Goal: Task Accomplishment & Management: Manage account settings

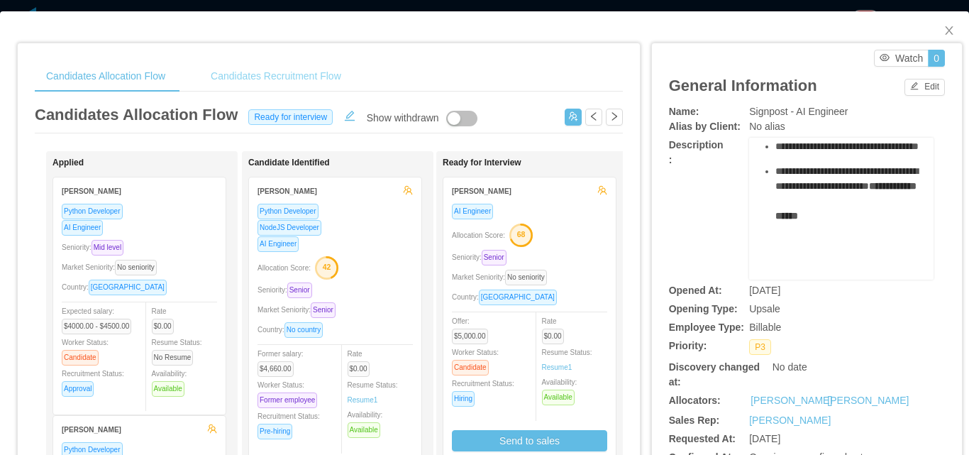
click at [301, 75] on div "Candidates Recruitment Flow" at bounding box center [275, 76] width 153 height 32
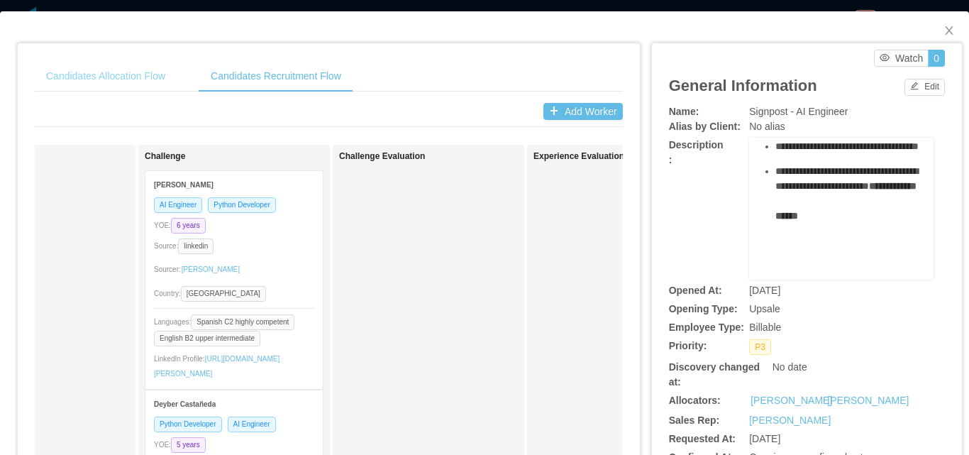
click at [148, 74] on div "Candidates Allocation Flow" at bounding box center [106, 76] width 142 height 32
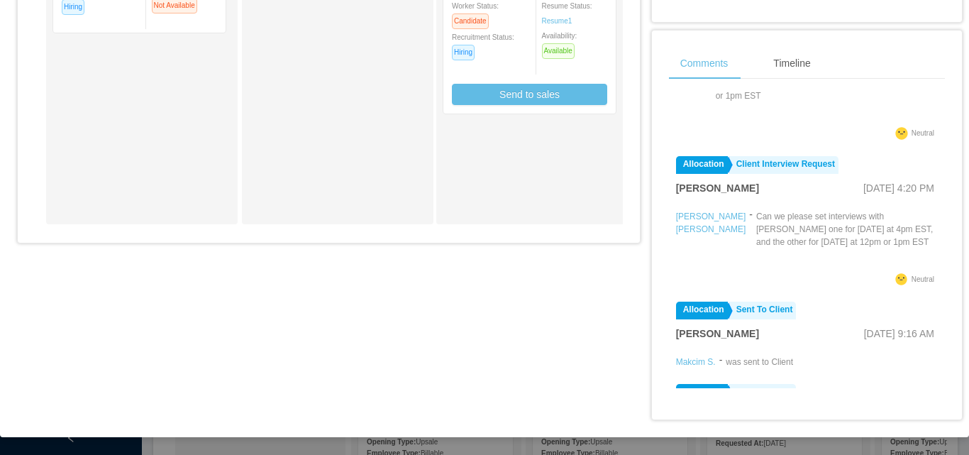
scroll to position [104, 0]
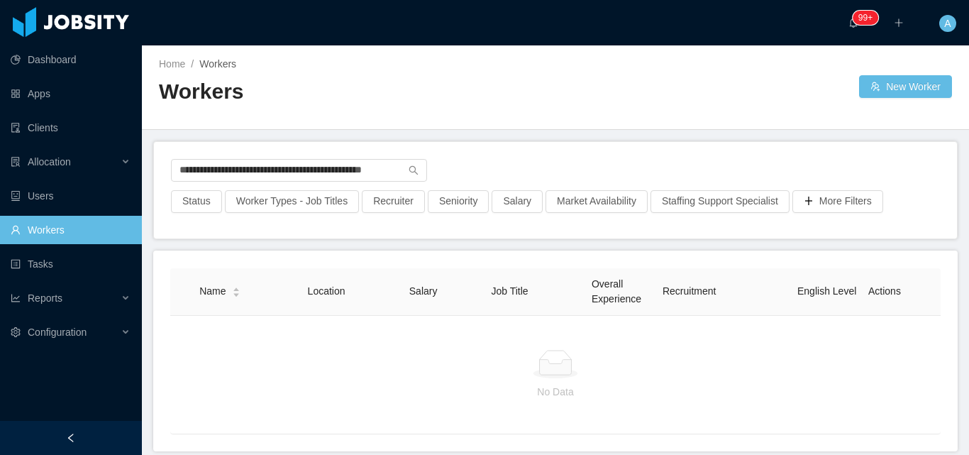
scroll to position [0, 20]
drag, startPoint x: 0, startPoint y: 0, endPoint x: 575, endPoint y: 176, distance: 600.9
click at [575, 176] on div "**********" at bounding box center [555, 174] width 769 height 31
drag, startPoint x: 342, startPoint y: 165, endPoint x: 65, endPoint y: 153, distance: 276.9
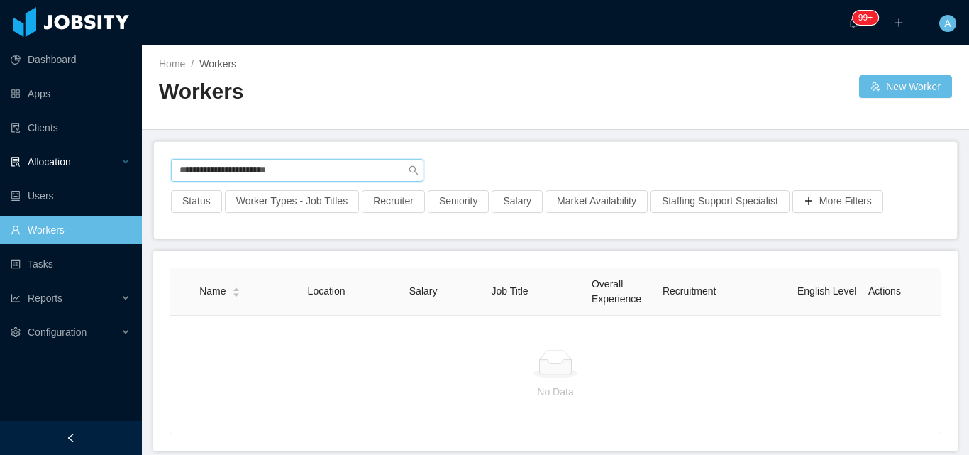
click at [66, 153] on section "**********" at bounding box center [484, 227] width 969 height 455
paste input "**********"
type input "**********"
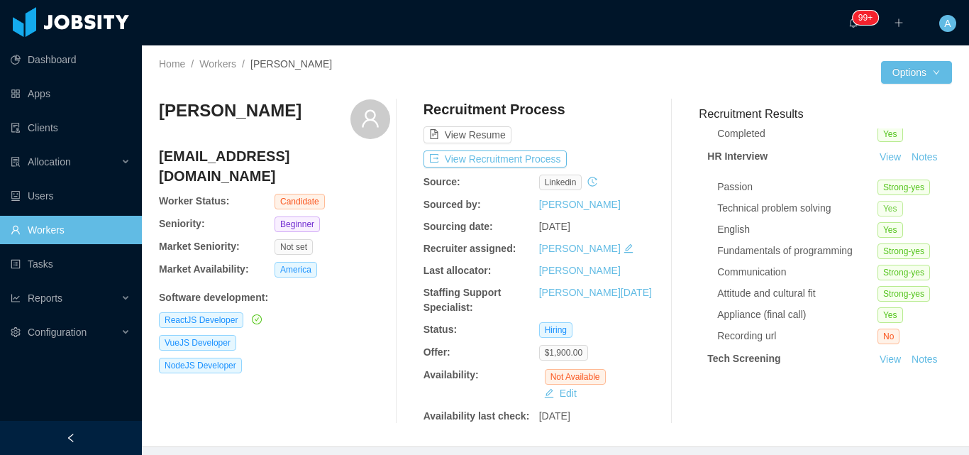
scroll to position [71, 0]
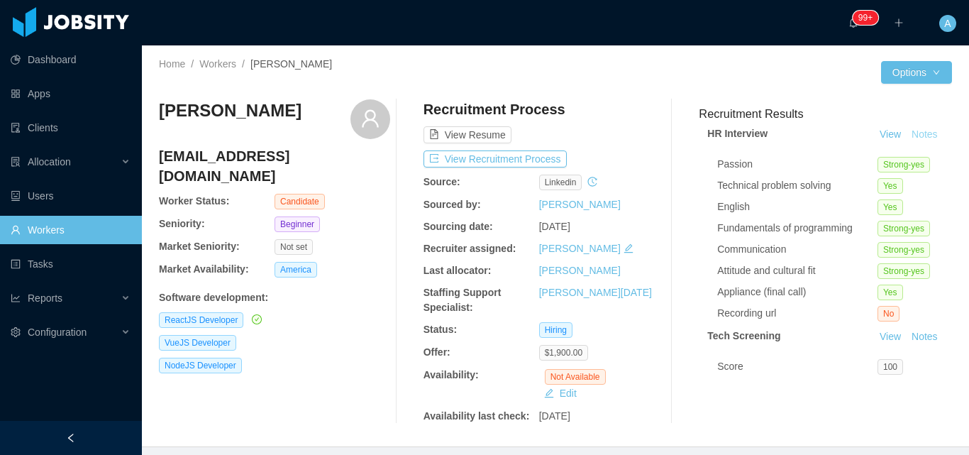
click at [906, 143] on button "Notes" at bounding box center [925, 134] width 38 height 17
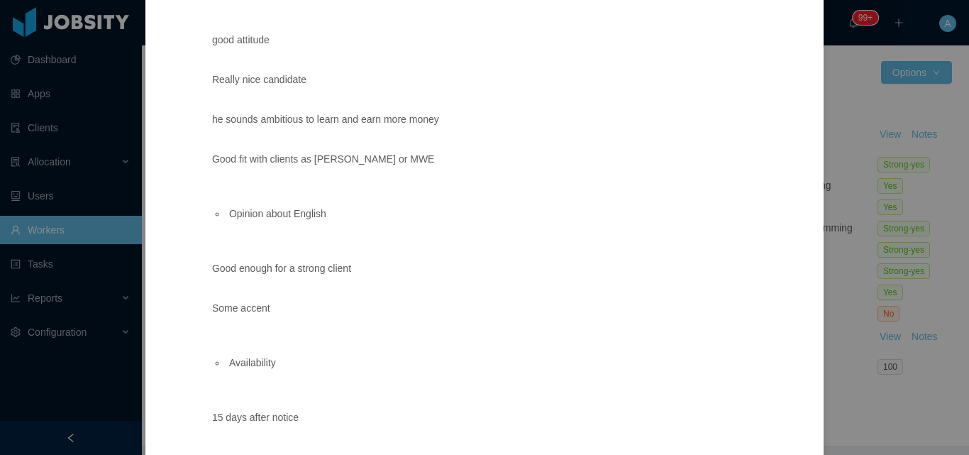
scroll to position [240, 0]
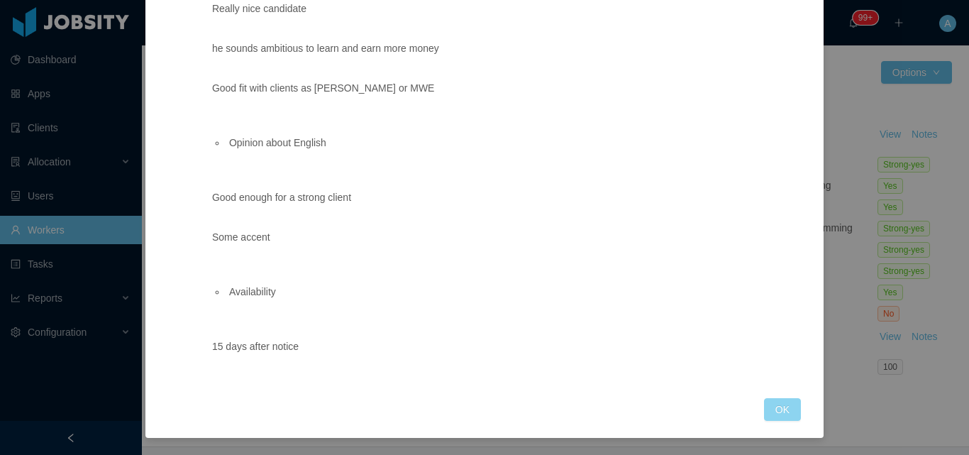
drag, startPoint x: 783, startPoint y: 404, endPoint x: 794, endPoint y: 366, distance: 39.1
click at [782, 404] on button "OK" at bounding box center [782, 409] width 37 height 23
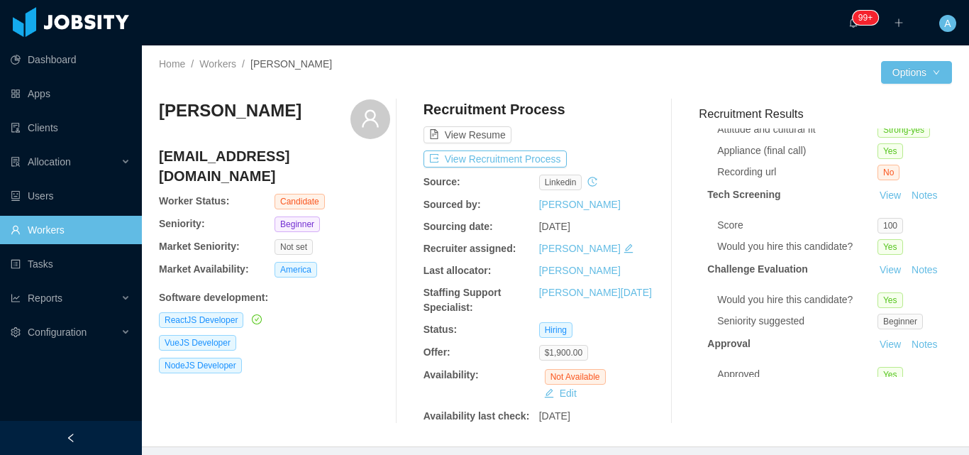
scroll to position [213, 0]
click at [906, 204] on button "Notes" at bounding box center [925, 195] width 38 height 17
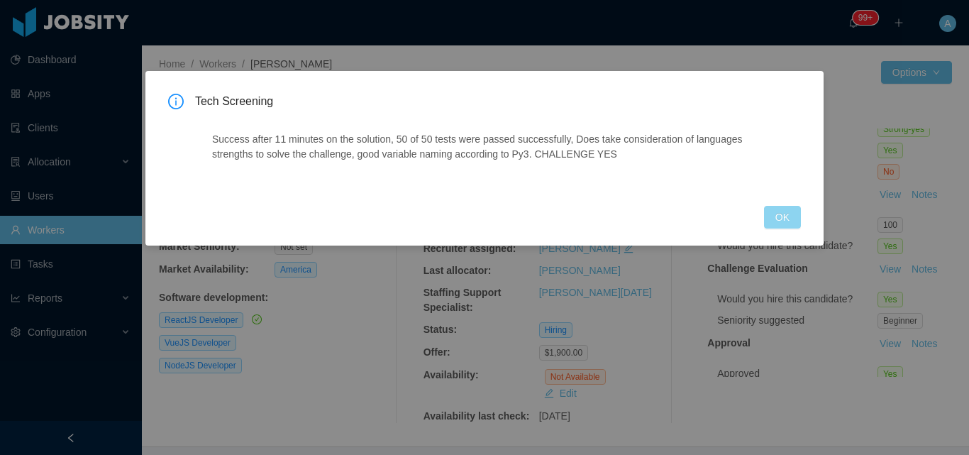
click at [787, 218] on button "OK" at bounding box center [782, 217] width 37 height 23
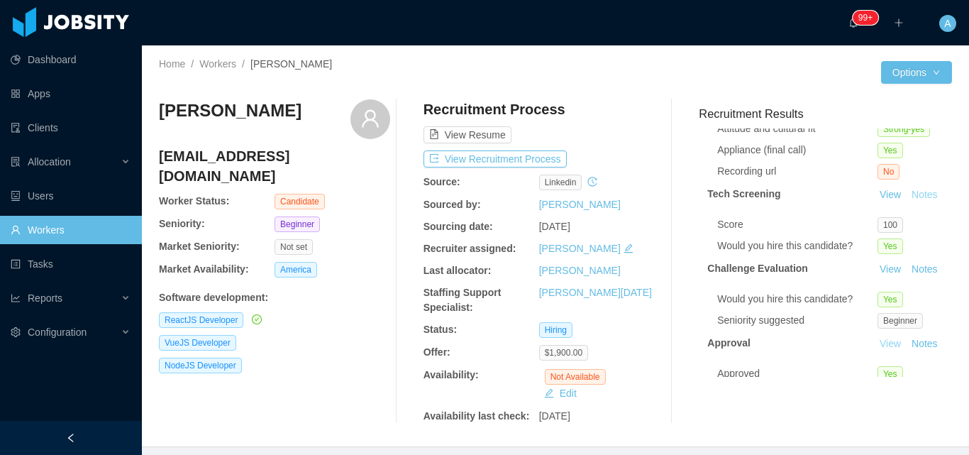
scroll to position [284, 0]
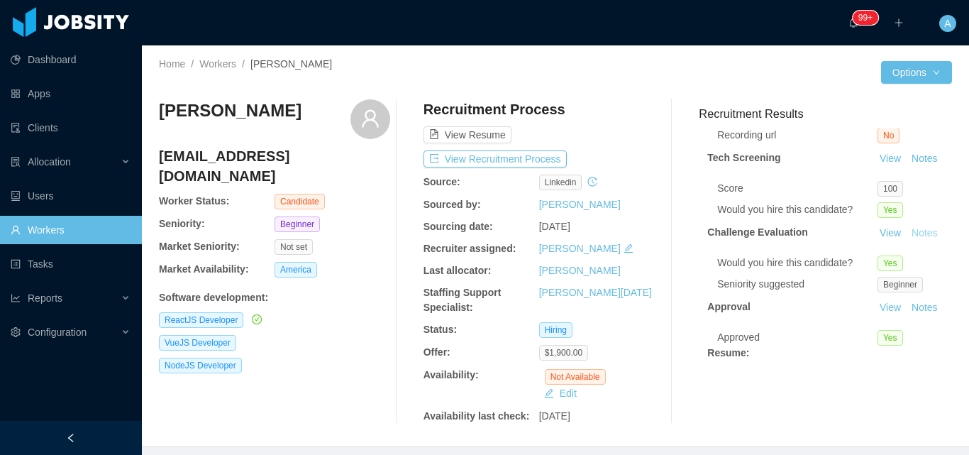
click at [906, 242] on button "Notes" at bounding box center [925, 233] width 38 height 17
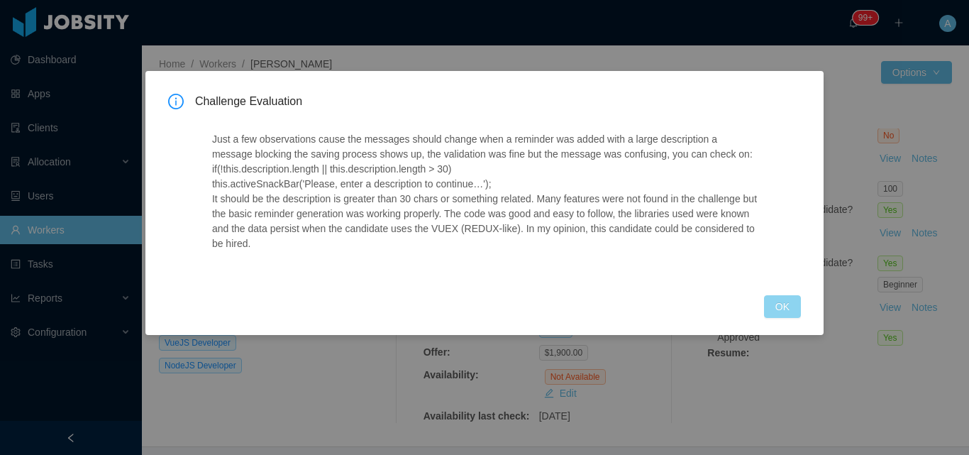
click at [783, 304] on button "OK" at bounding box center [782, 306] width 37 height 23
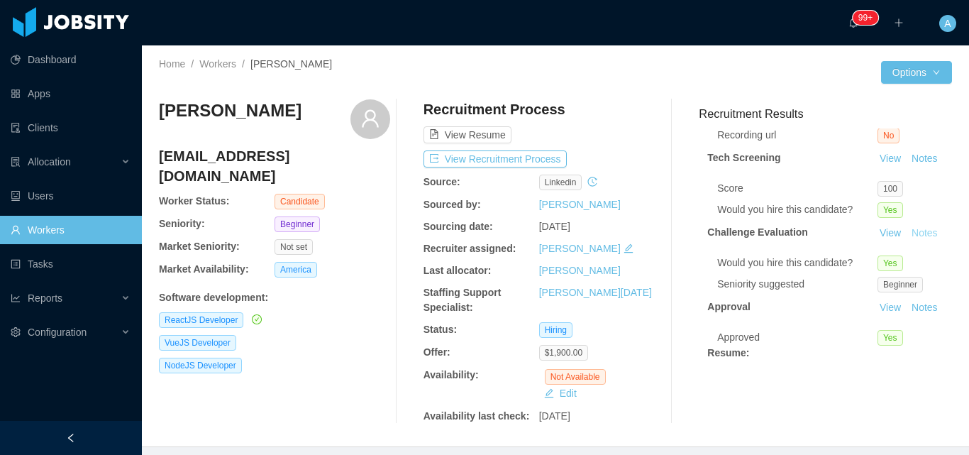
scroll to position [334, 0]
click at [547, 157] on button "View Recruitment Process" at bounding box center [494, 158] width 143 height 17
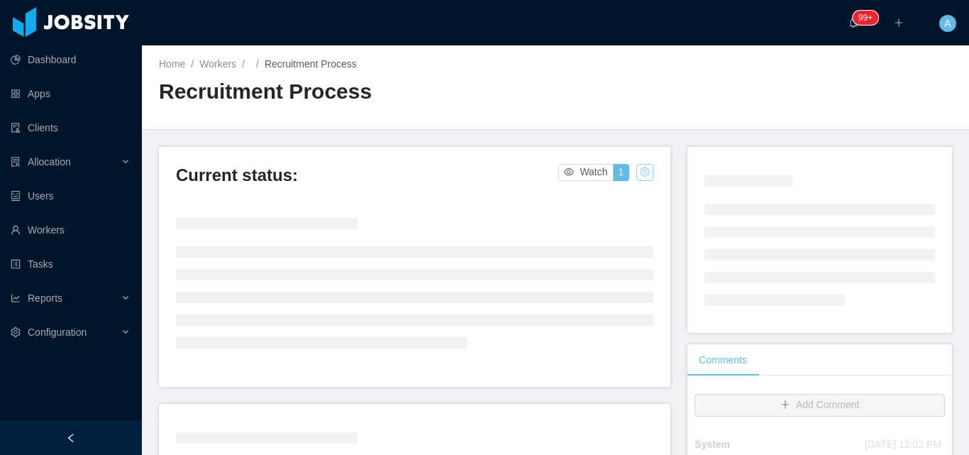
click at [638, 171] on button "button" at bounding box center [644, 172] width 17 height 17
click at [596, 220] on div "Change status" at bounding box center [608, 217] width 64 height 16
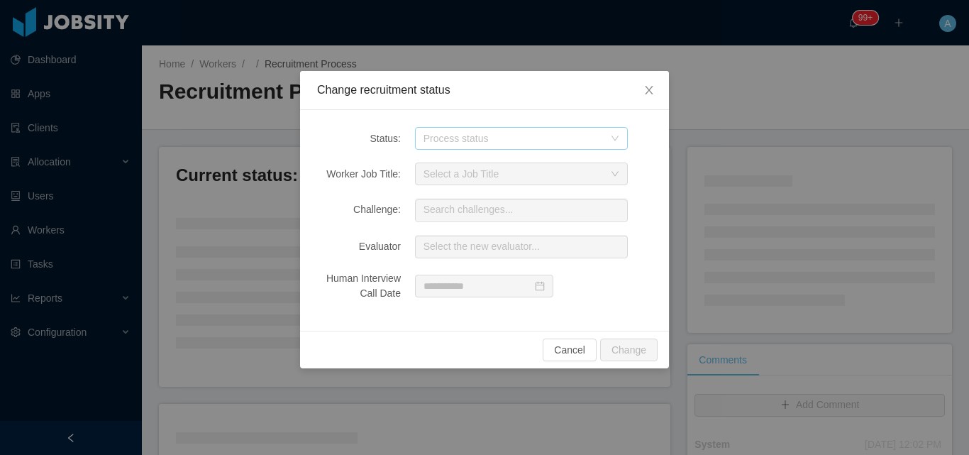
click at [507, 143] on div "Process status" at bounding box center [513, 138] width 180 height 14
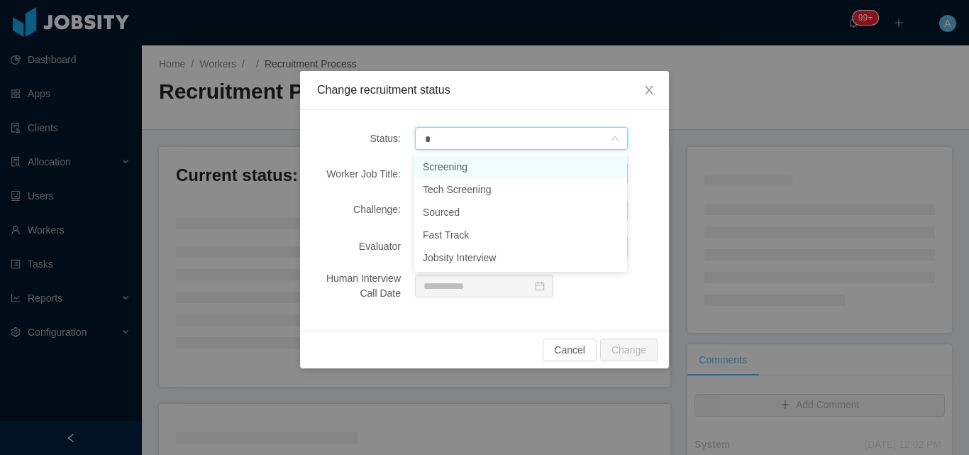
type input "**"
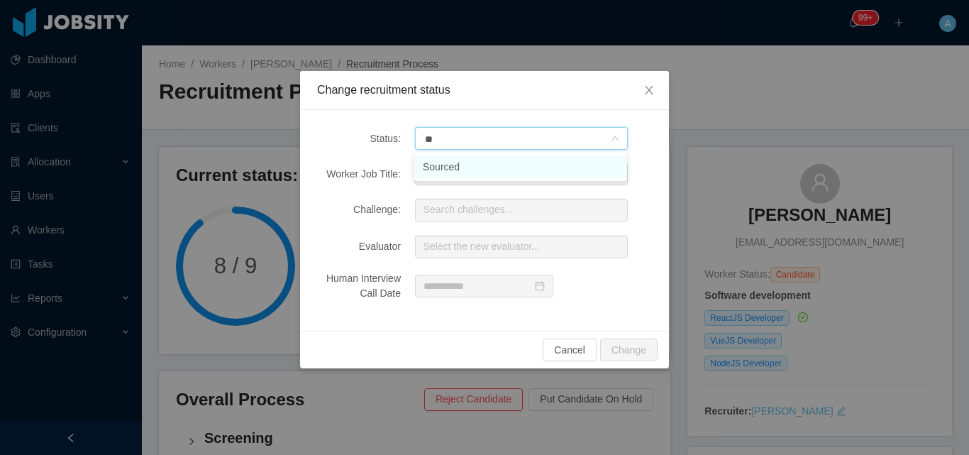
click at [511, 167] on li "Sourced" at bounding box center [520, 166] width 213 height 23
click at [623, 350] on button "Change" at bounding box center [628, 349] width 57 height 23
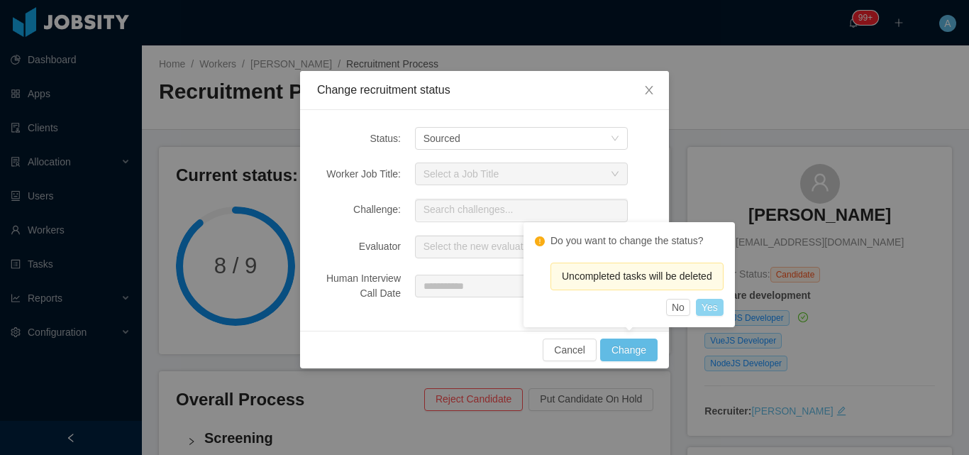
click at [716, 313] on button "Yes" at bounding box center [710, 307] width 28 height 17
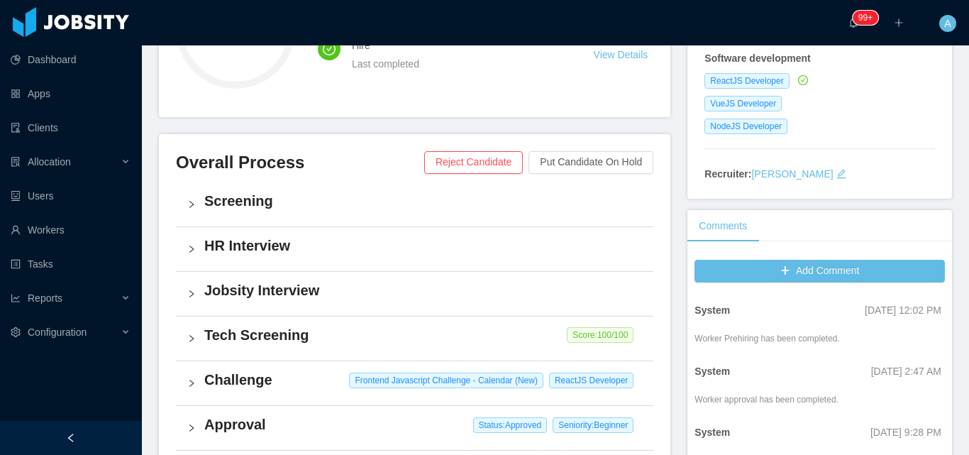
scroll to position [213, 0]
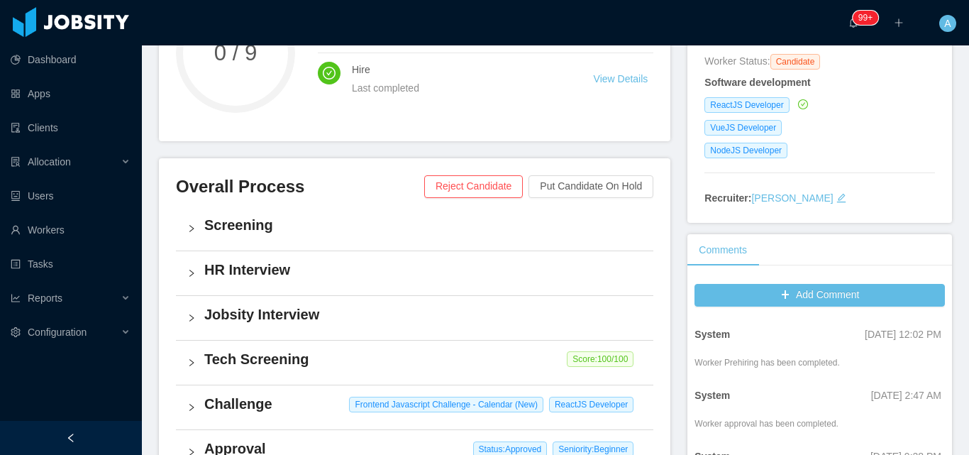
click at [377, 320] on h4 "Jobsity Interview" at bounding box center [423, 314] width 438 height 20
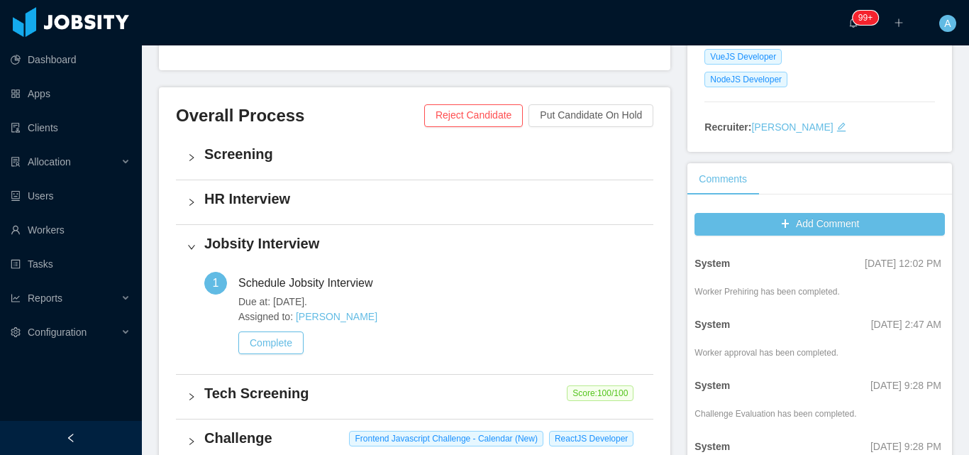
scroll to position [0, 0]
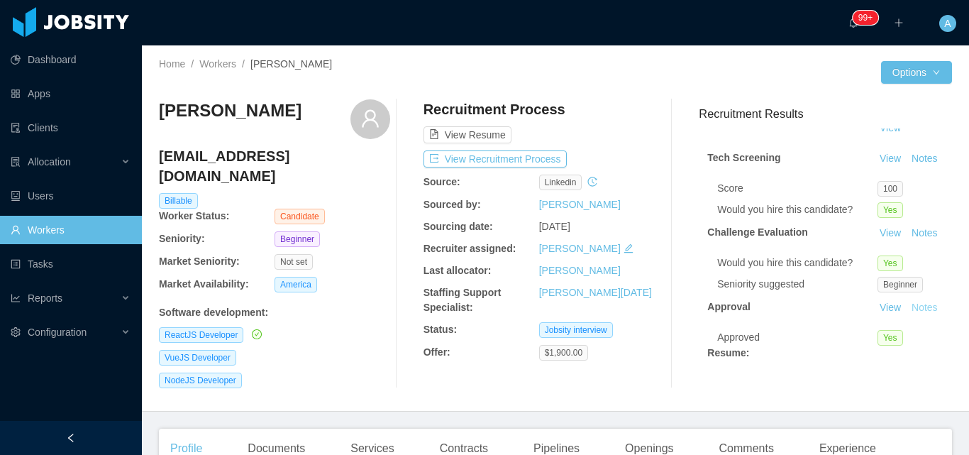
scroll to position [94, 0]
click at [906, 225] on button "Notes" at bounding box center [925, 233] width 38 height 17
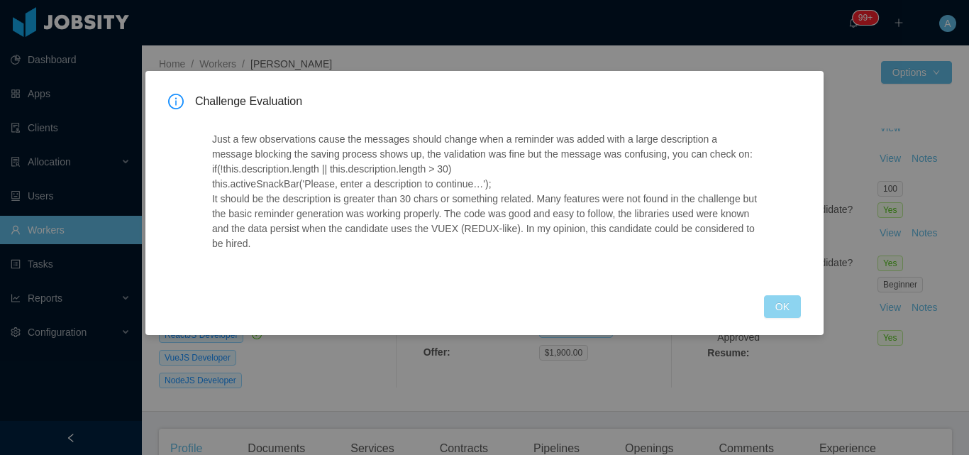
click at [775, 308] on button "OK" at bounding box center [782, 306] width 37 height 23
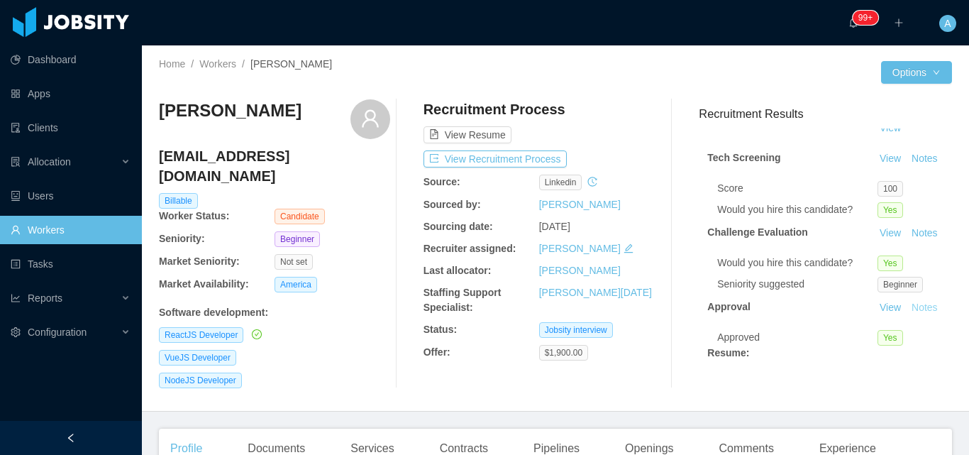
click at [906, 299] on button "Notes" at bounding box center [925, 307] width 38 height 17
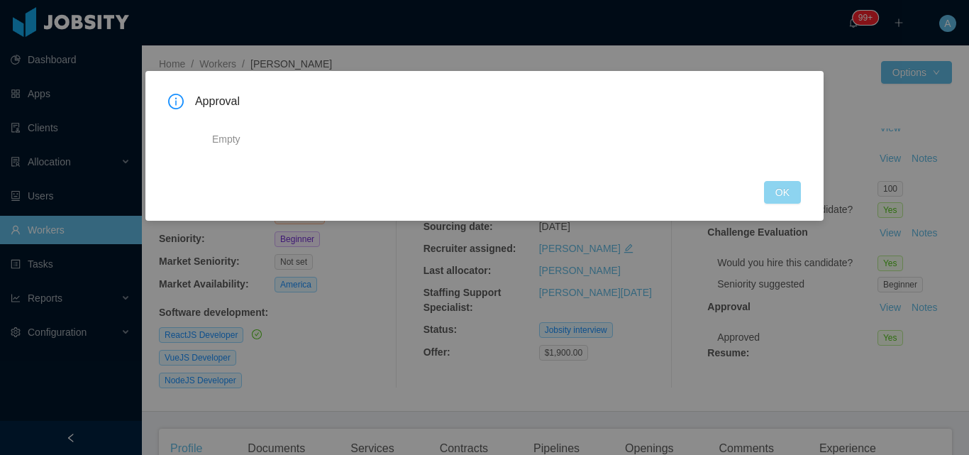
click at [799, 192] on button "OK" at bounding box center [782, 192] width 37 height 23
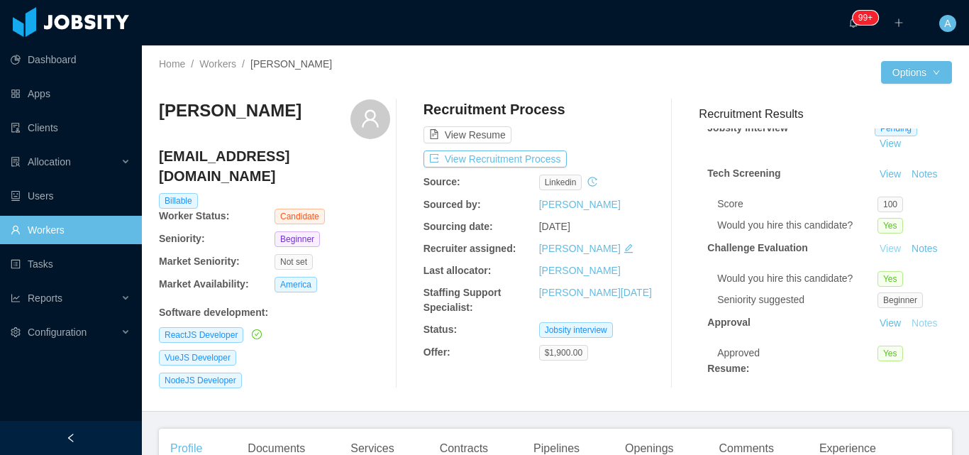
scroll to position [0, 0]
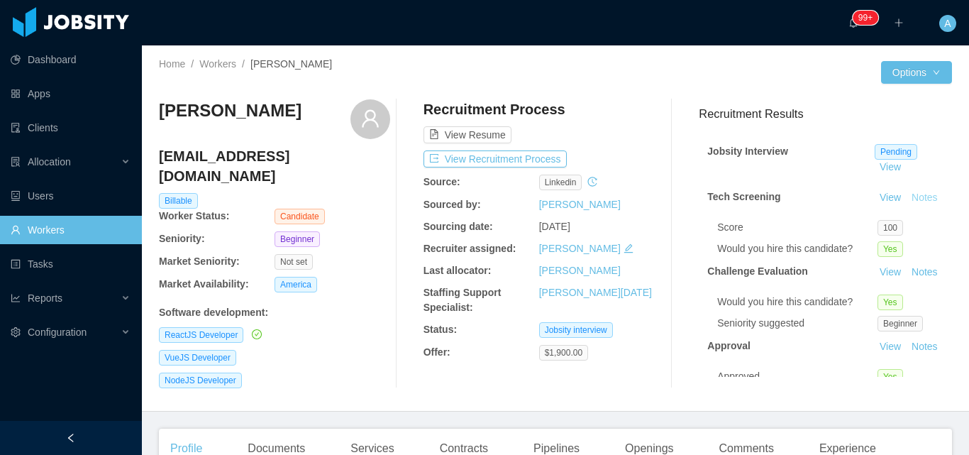
click at [906, 206] on button "Notes" at bounding box center [925, 197] width 38 height 17
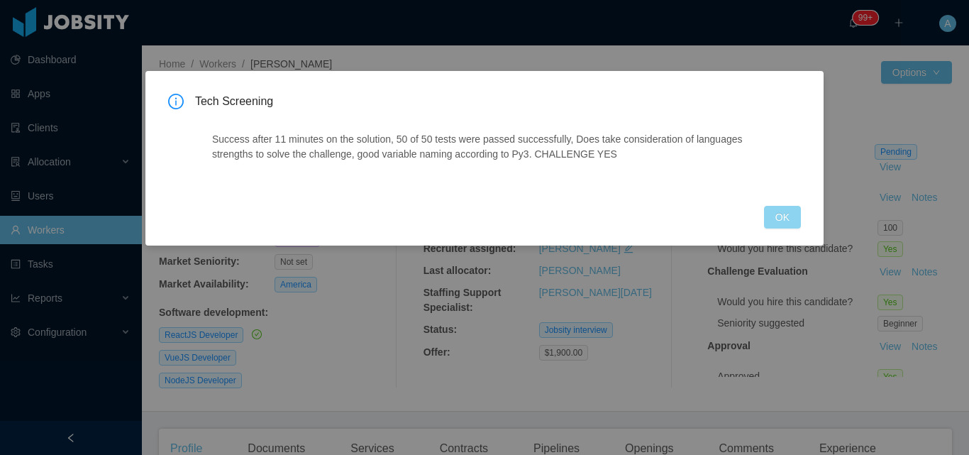
click at [777, 226] on button "OK" at bounding box center [782, 217] width 37 height 23
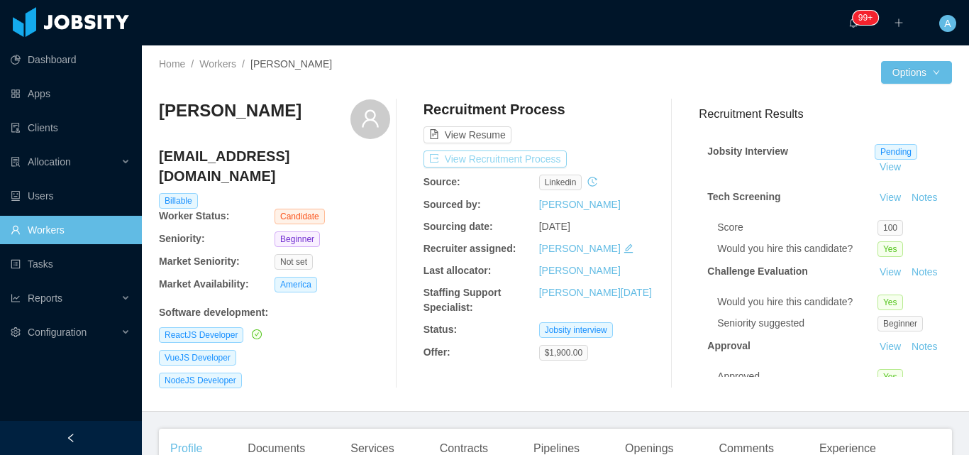
click at [541, 158] on button "View Recruitment Process" at bounding box center [494, 158] width 143 height 17
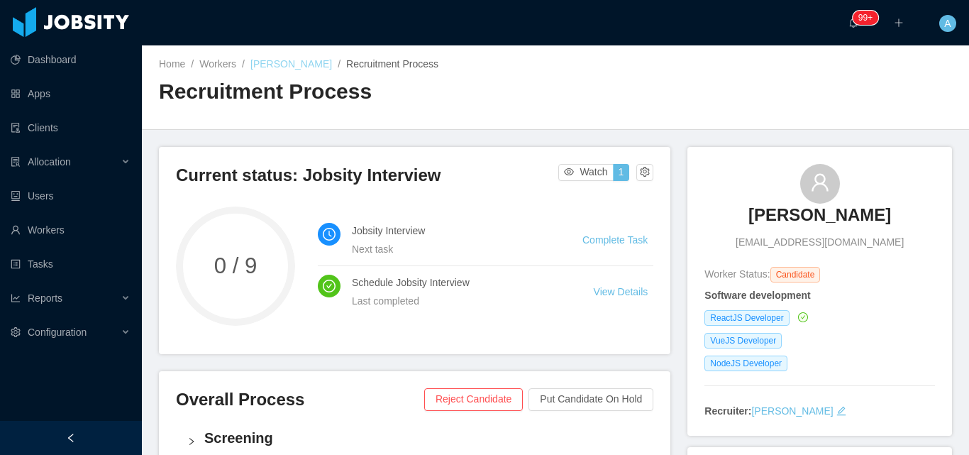
click at [296, 65] on link "[PERSON_NAME]" at bounding box center [291, 63] width 82 height 11
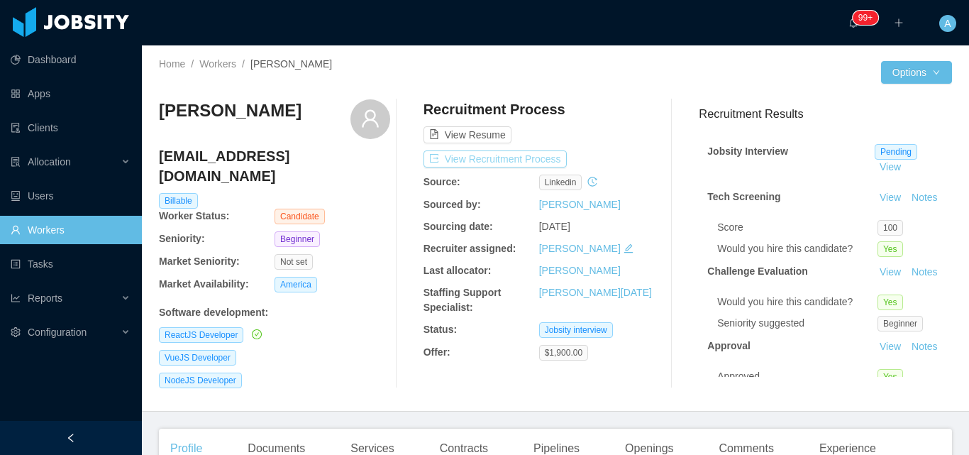
click at [536, 165] on button "View Recruitment Process" at bounding box center [494, 158] width 143 height 17
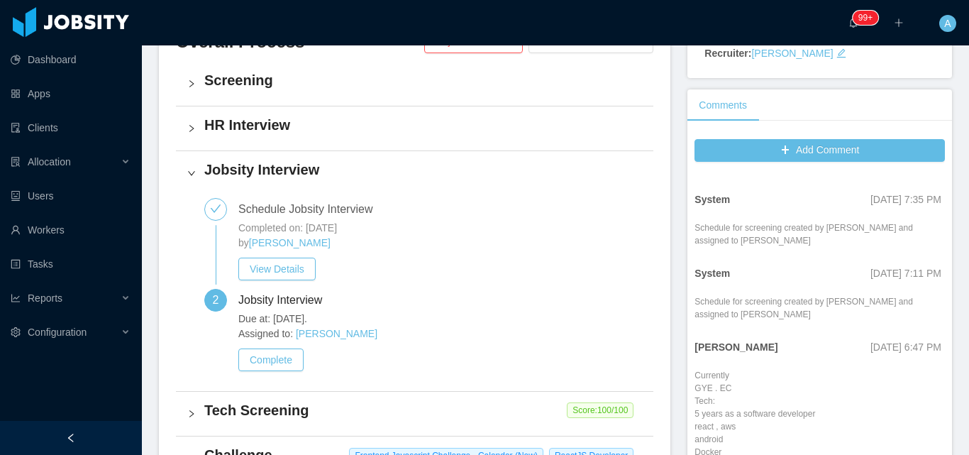
scroll to position [2392, 0]
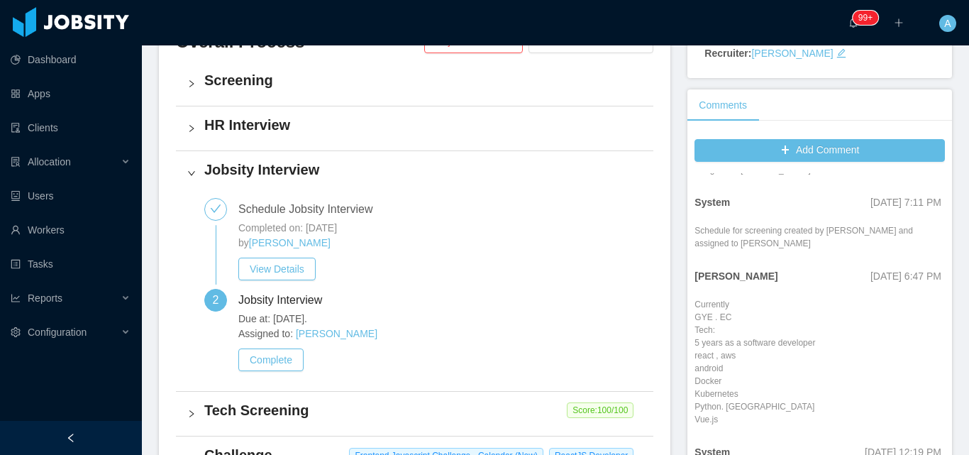
click at [274, 141] on div "HR Interview" at bounding box center [414, 128] width 477 height 44
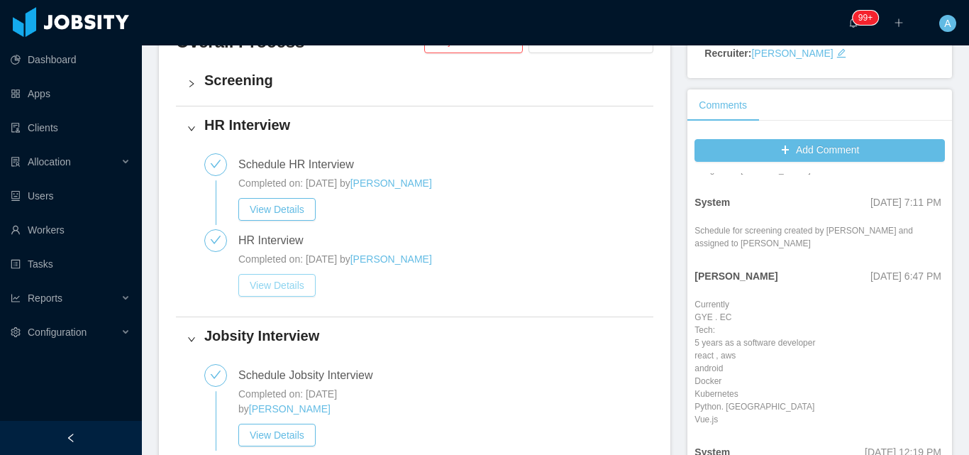
click at [291, 289] on button "View Details" at bounding box center [276, 285] width 77 height 23
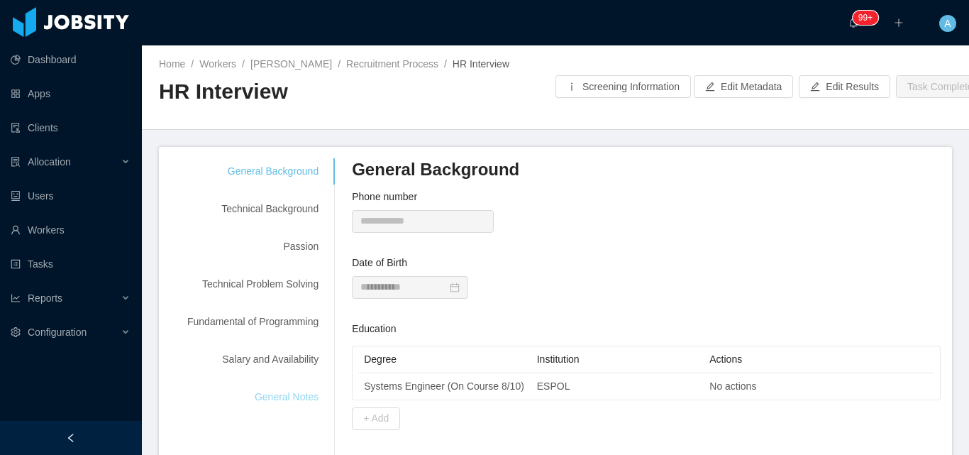
click at [304, 399] on div "General Notes" at bounding box center [252, 397] width 165 height 26
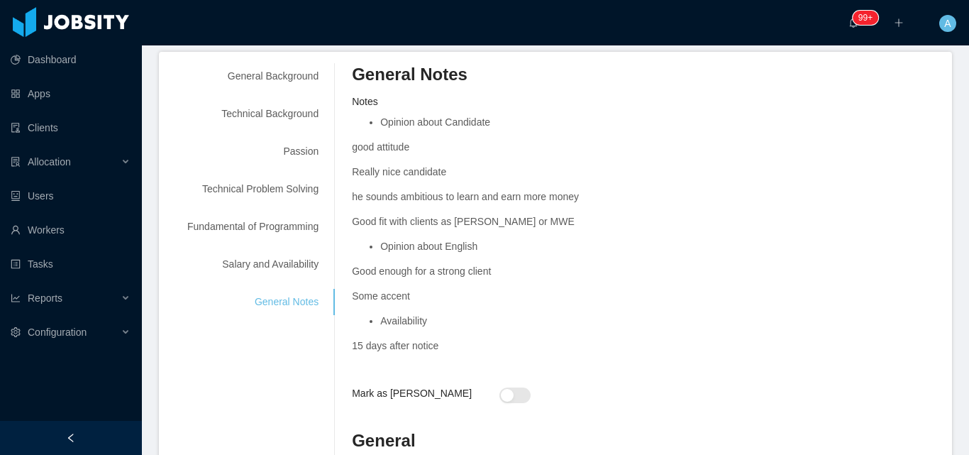
scroll to position [71, 0]
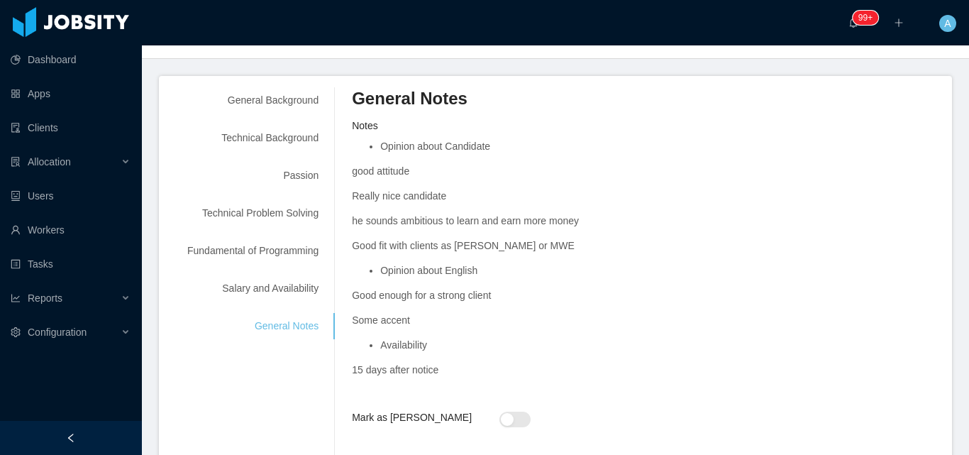
drag, startPoint x: 354, startPoint y: 101, endPoint x: 445, endPoint y: 362, distance: 276.4
copy div "General Notes Notes Opinion about Candidate good attitude Really nice candidate…"
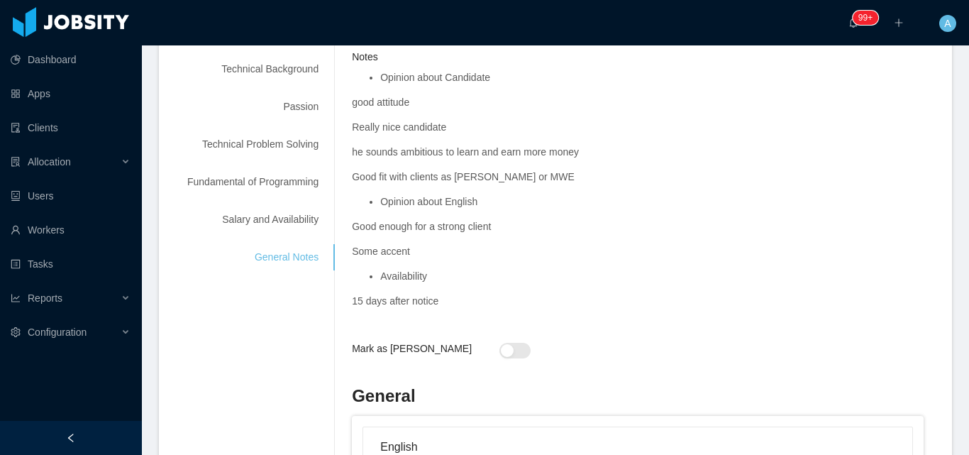
scroll to position [0, 0]
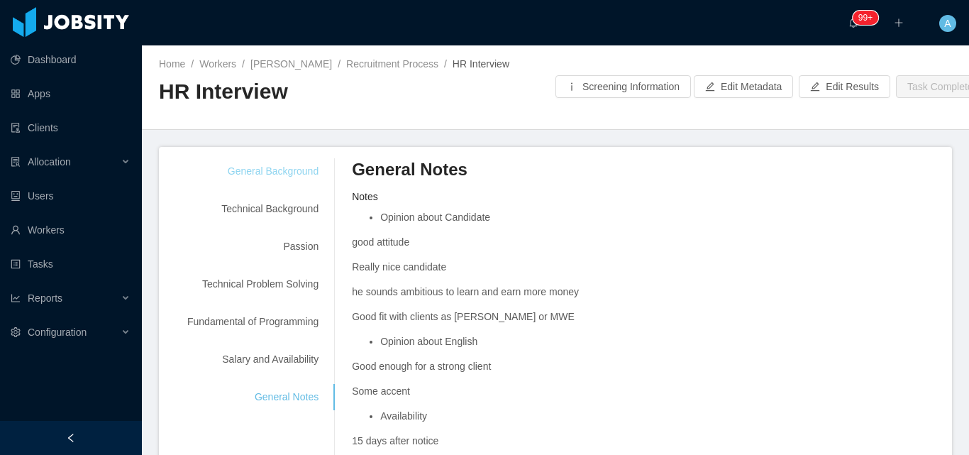
click at [304, 175] on div "General Background" at bounding box center [252, 171] width 165 height 26
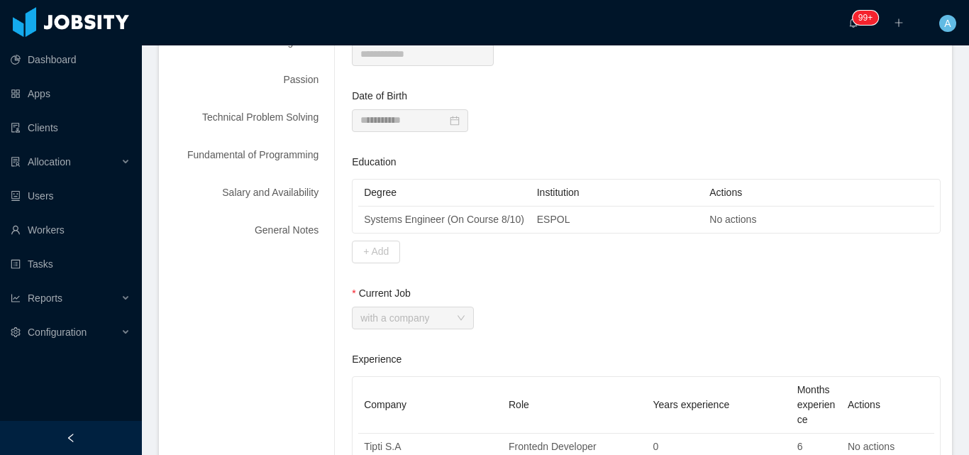
scroll to position [142, 0]
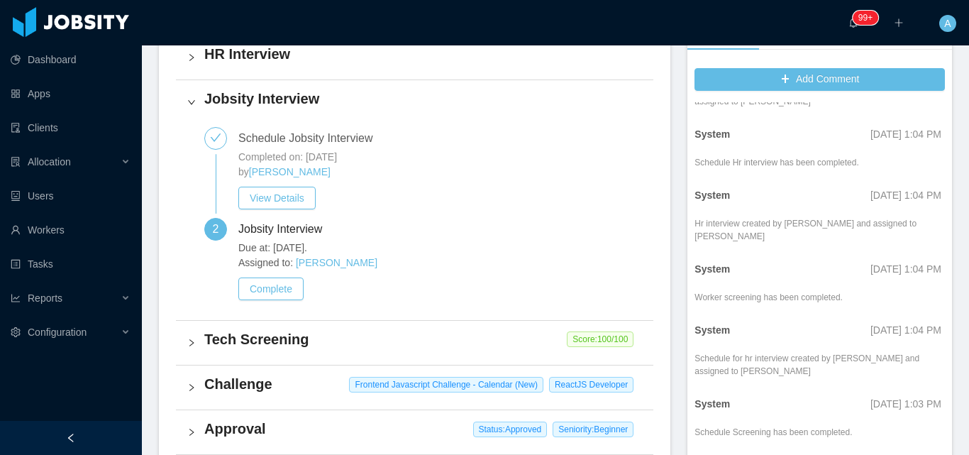
scroll to position [1753, 0]
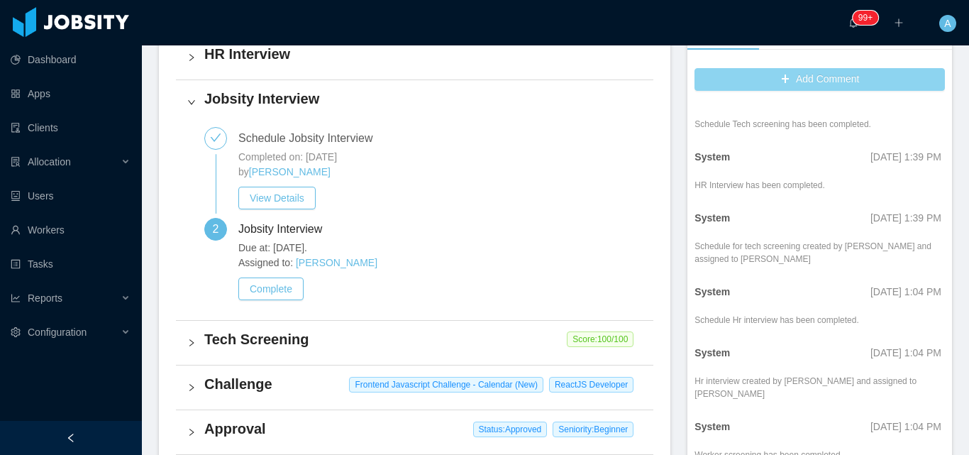
click at [819, 84] on button "Add Comment" at bounding box center [819, 79] width 250 height 23
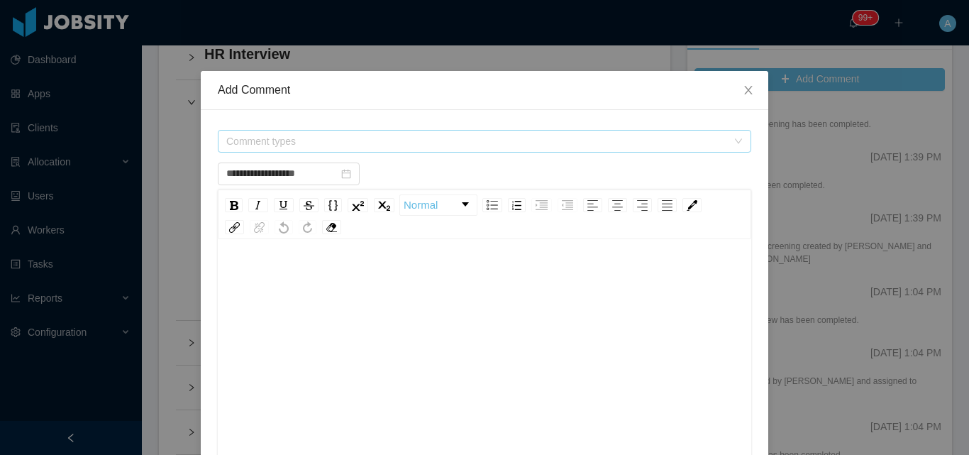
click at [350, 143] on span "Comment types" at bounding box center [476, 141] width 501 height 14
type input "**********"
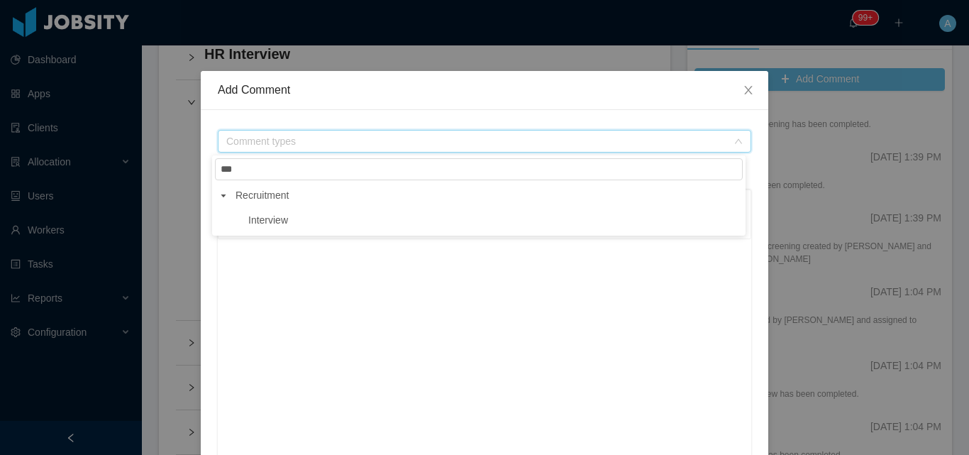
type input "***"
click at [282, 226] on span "Interview" at bounding box center [268, 219] width 40 height 11
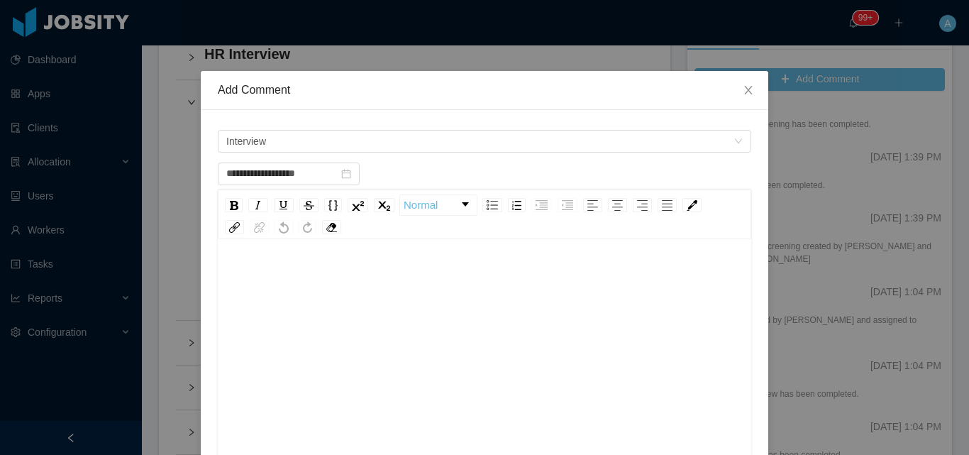
click at [303, 300] on div "rdw-editor" at bounding box center [484, 387] width 511 height 248
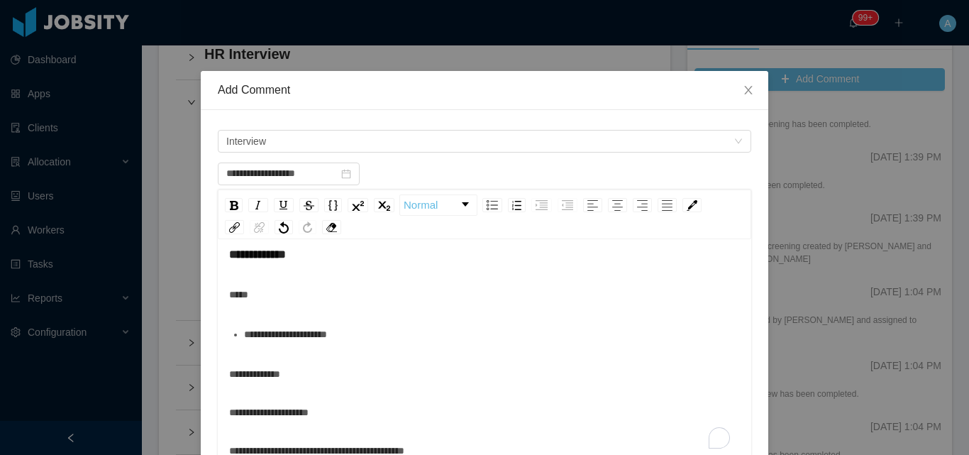
scroll to position [0, 0]
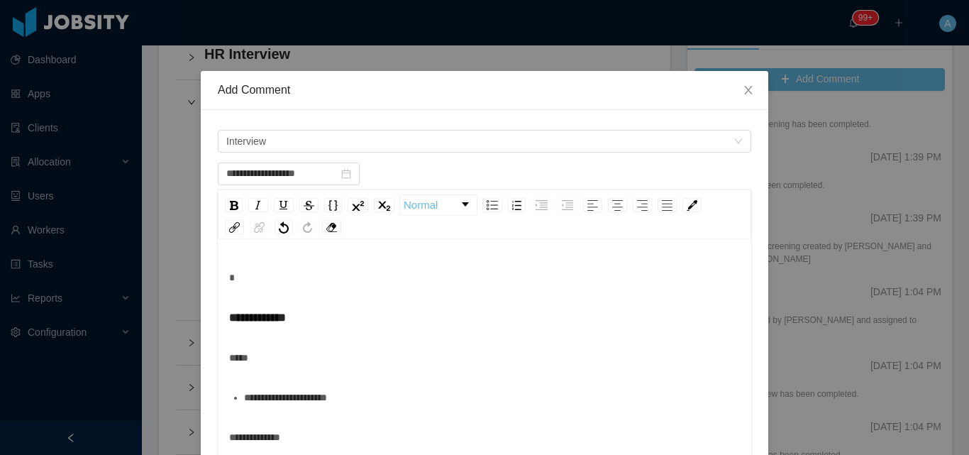
click at [230, 316] on span "**********" at bounding box center [257, 316] width 57 height 11
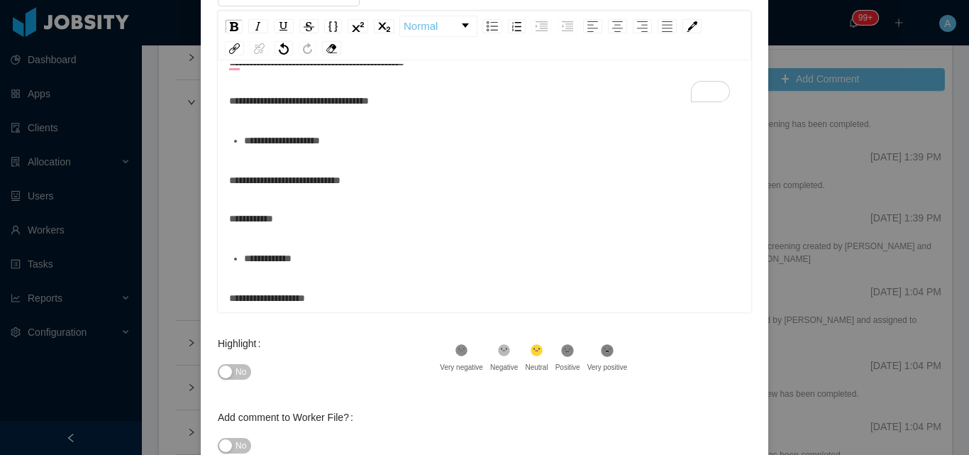
scroll to position [272, 0]
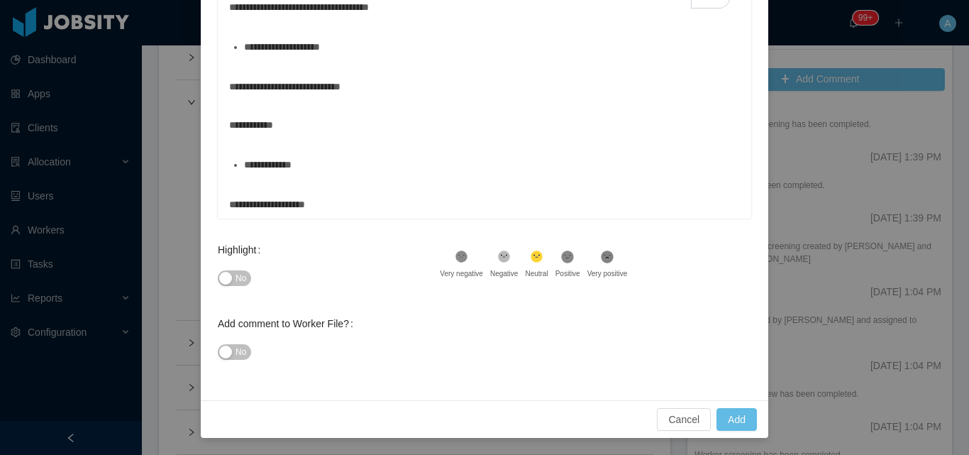
type input "**********"
click at [741, 405] on div "Cancel Add" at bounding box center [484, 419] width 567 height 38
click at [740, 412] on button "Add" at bounding box center [736, 419] width 40 height 23
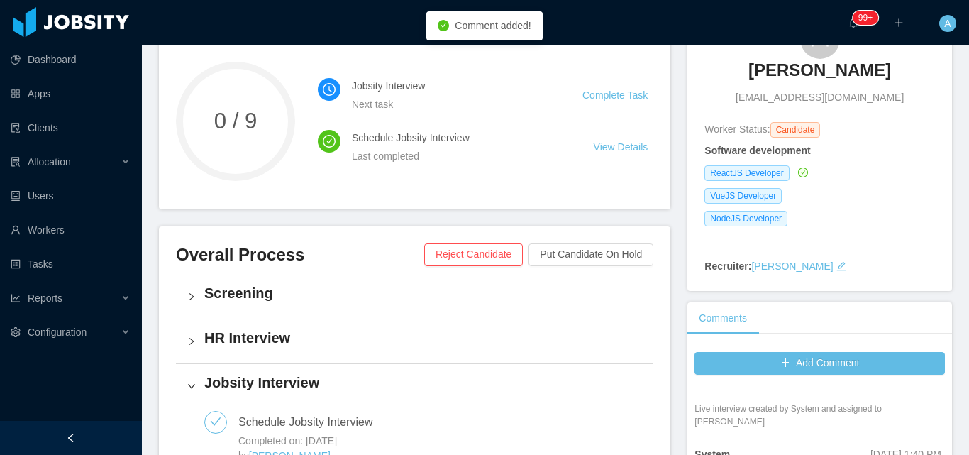
scroll to position [2204, 0]
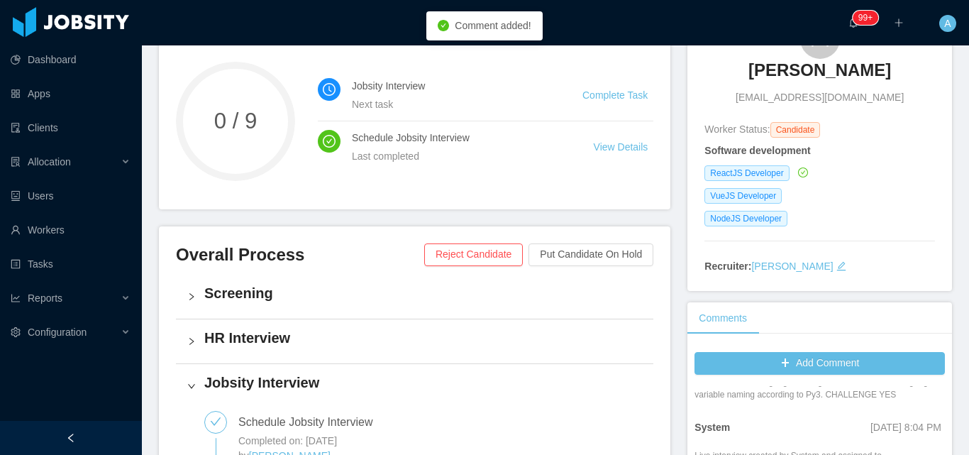
click at [257, 328] on h4 "HR Interview" at bounding box center [423, 338] width 438 height 20
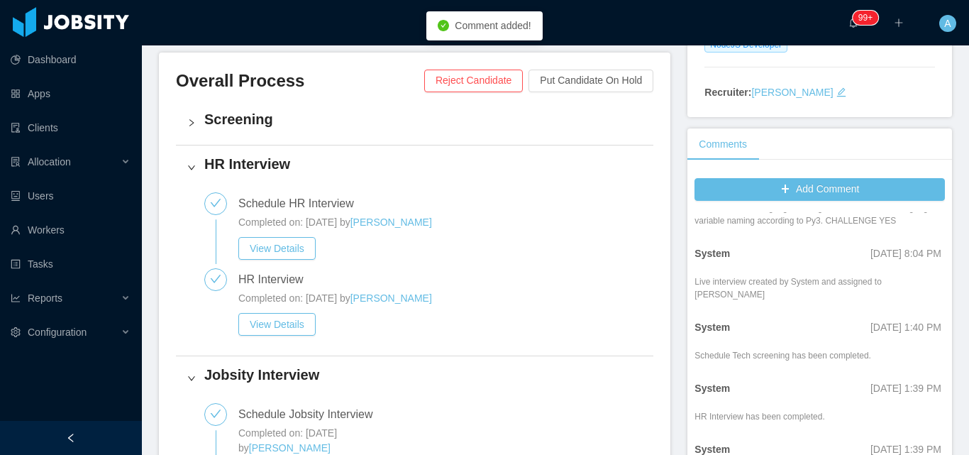
scroll to position [357, 0]
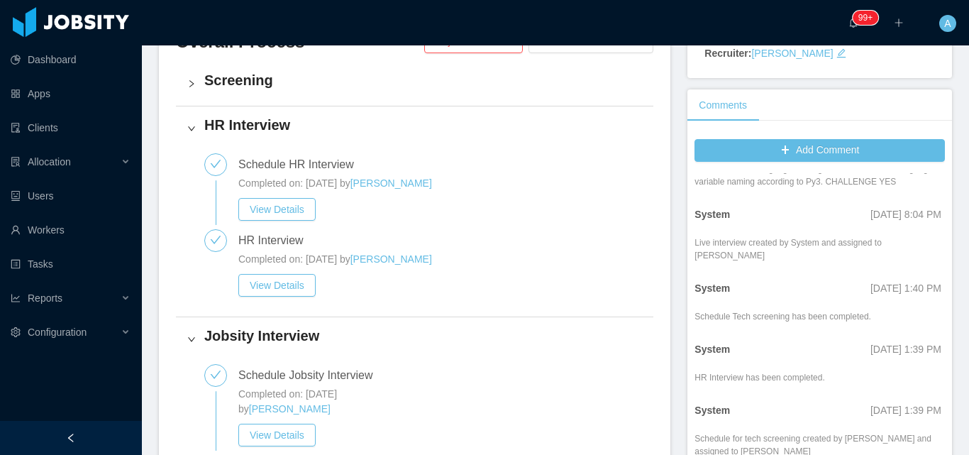
click at [238, 240] on div "HR Interview Completed on: Dec 1st, 2020 by Diana Romero View Details" at bounding box center [423, 267] width 438 height 76
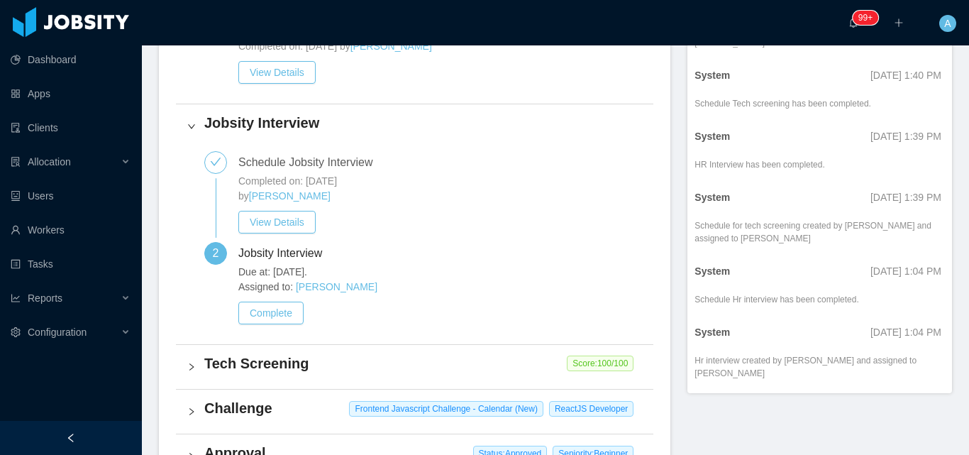
scroll to position [428, 0]
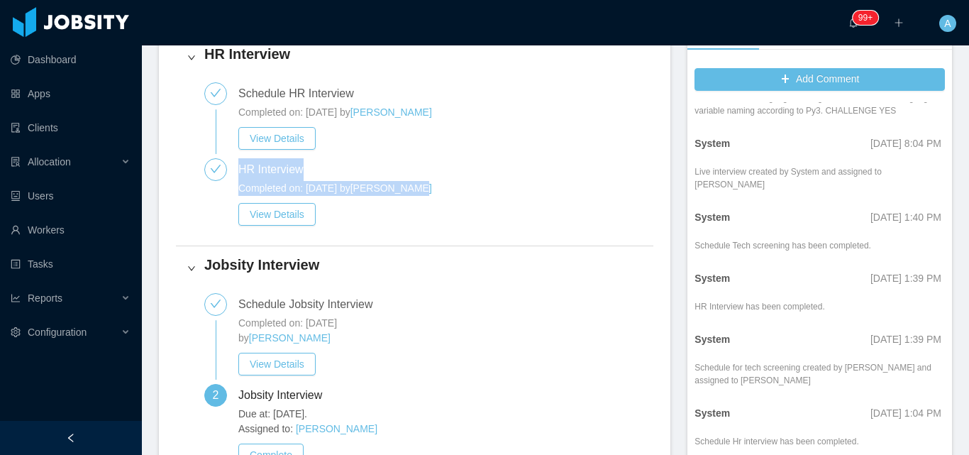
drag, startPoint x: 240, startPoint y: 166, endPoint x: 465, endPoint y: 186, distance: 225.0
click at [465, 186] on div "HR Interview Completed on: Dec 1st, 2020 by Diana Romero View Details" at bounding box center [440, 196] width 404 height 76
copy div "HR Interview Completed on: Dec 1st, 2020 by Diana Romero"
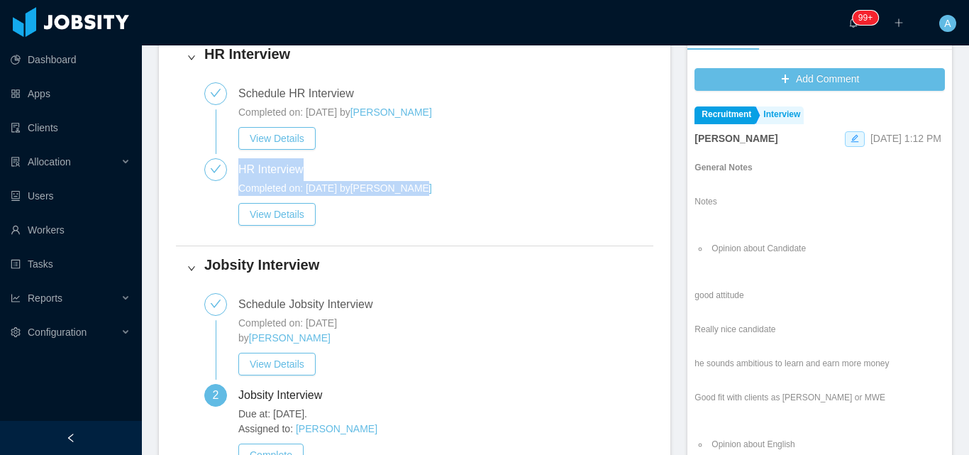
scroll to position [0, 0]
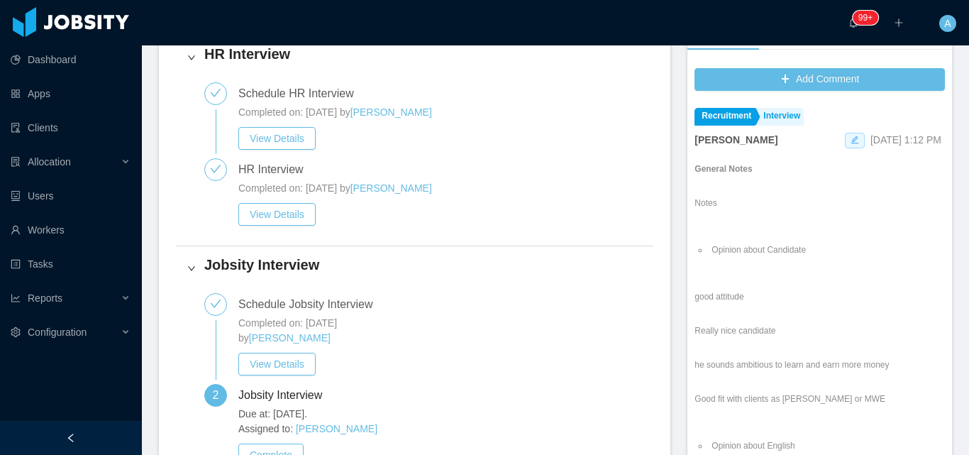
click at [845, 140] on span at bounding box center [855, 141] width 20 height 16
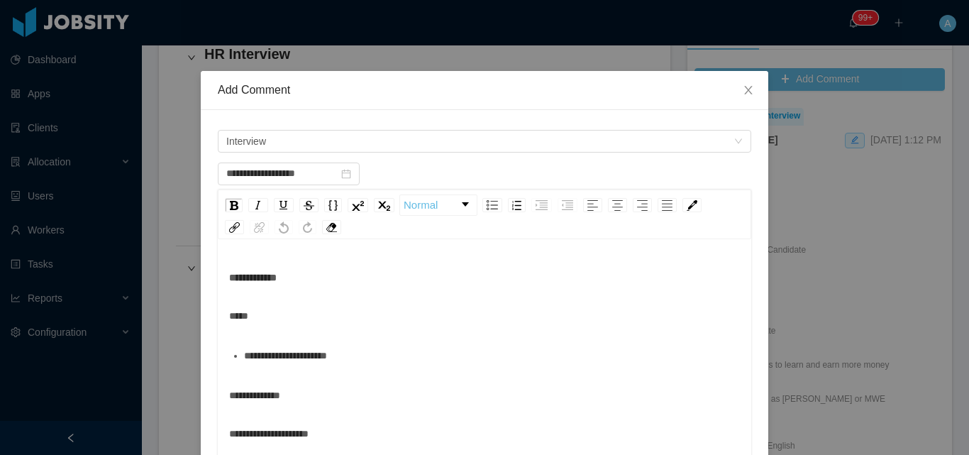
click at [229, 284] on div "**********" at bounding box center [484, 277] width 511 height 28
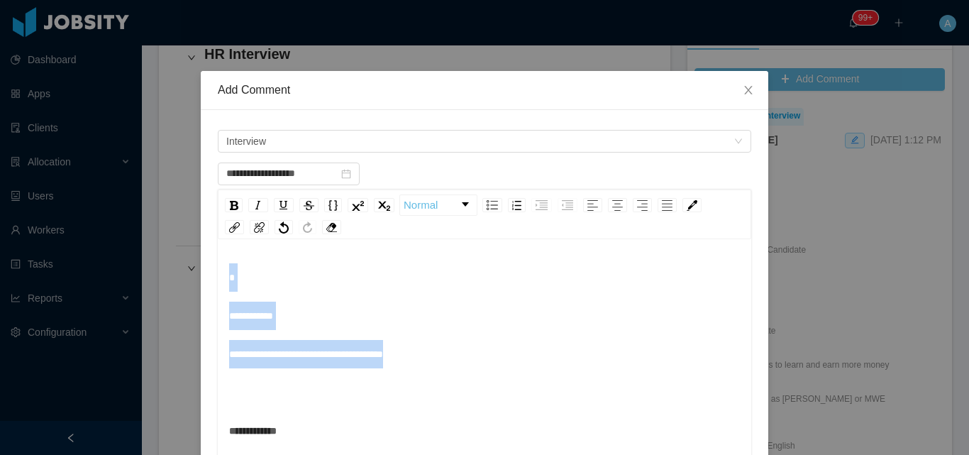
drag, startPoint x: 487, startPoint y: 356, endPoint x: 17, endPoint y: 281, distance: 475.6
click at [17, 282] on div "**********" at bounding box center [484, 227] width 969 height 455
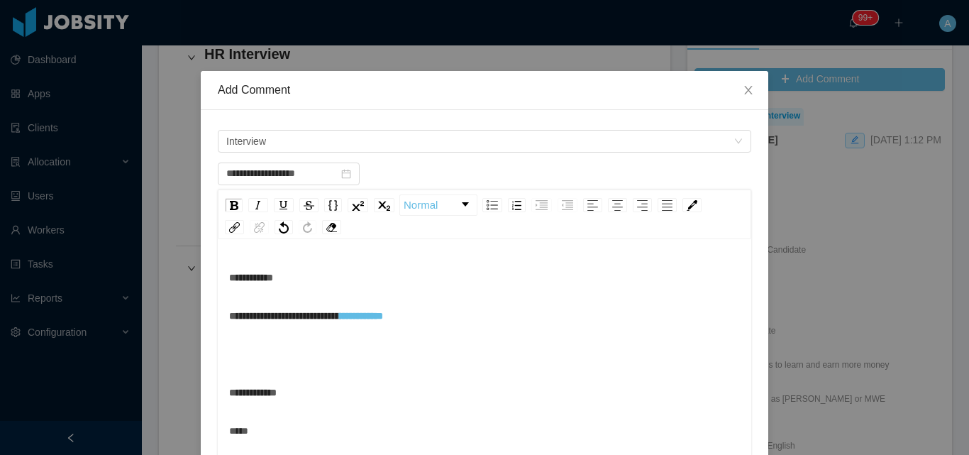
click at [260, 433] on div "*****" at bounding box center [484, 430] width 511 height 28
drag, startPoint x: 317, startPoint y: 395, endPoint x: 30, endPoint y: 391, distance: 287.3
click at [30, 391] on div "**********" at bounding box center [484, 227] width 969 height 455
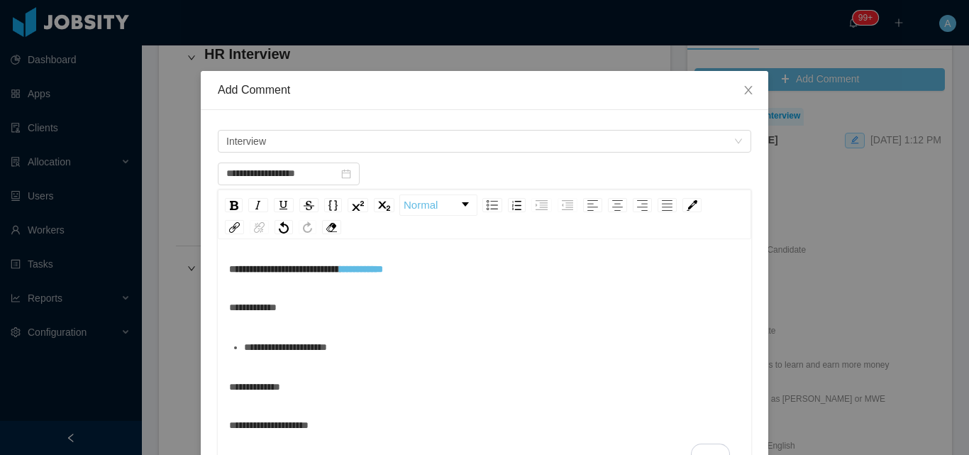
scroll to position [71, 0]
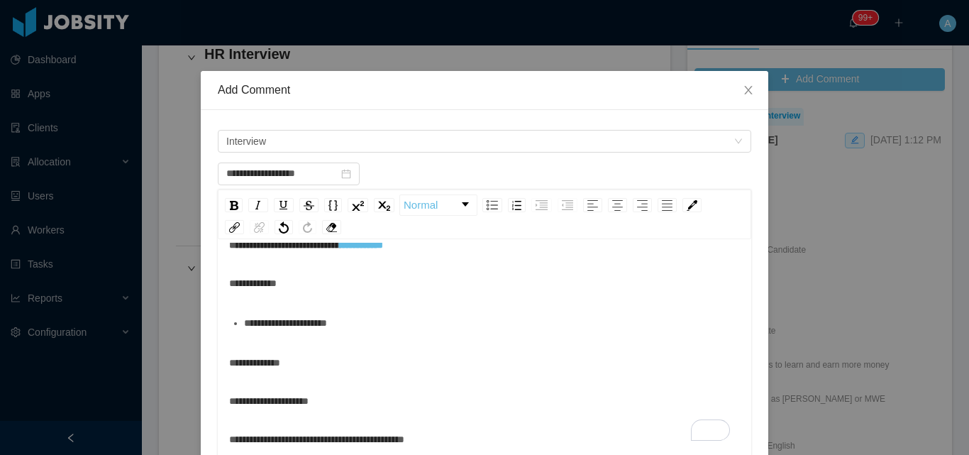
click at [229, 366] on span "**********" at bounding box center [254, 362] width 51 height 10
click at [229, 369] on div "**********" at bounding box center [484, 362] width 511 height 28
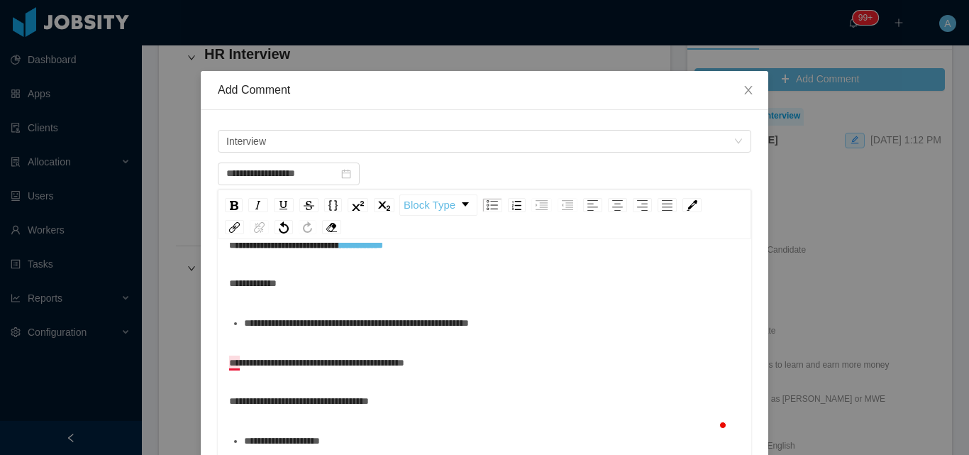
click at [229, 369] on div "**********" at bounding box center [484, 362] width 511 height 28
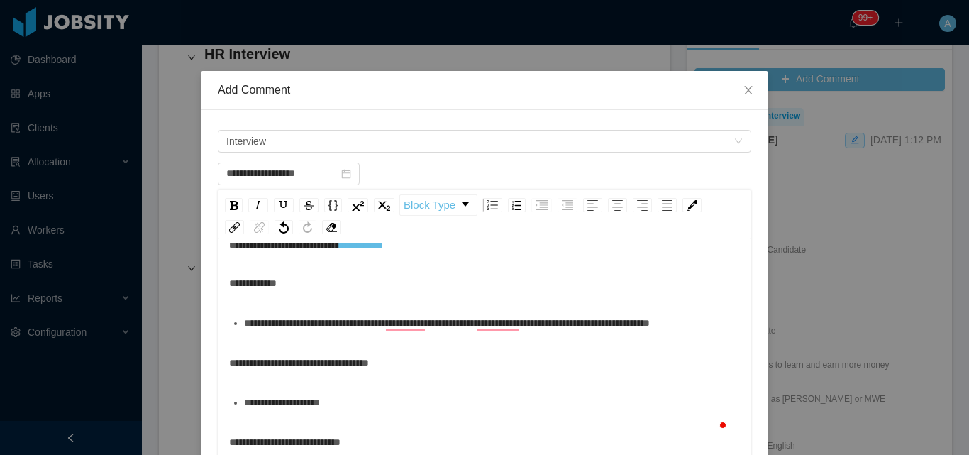
click at [234, 367] on span "**********" at bounding box center [299, 362] width 140 height 10
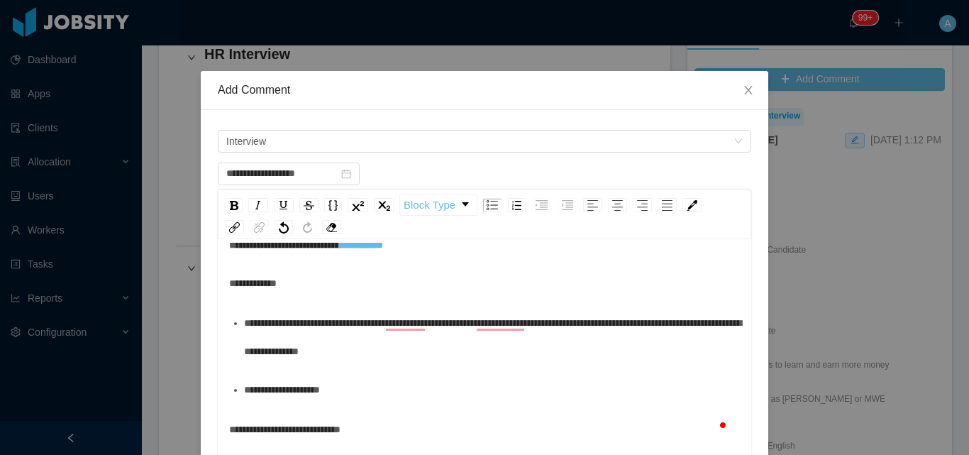
scroll to position [141, 0]
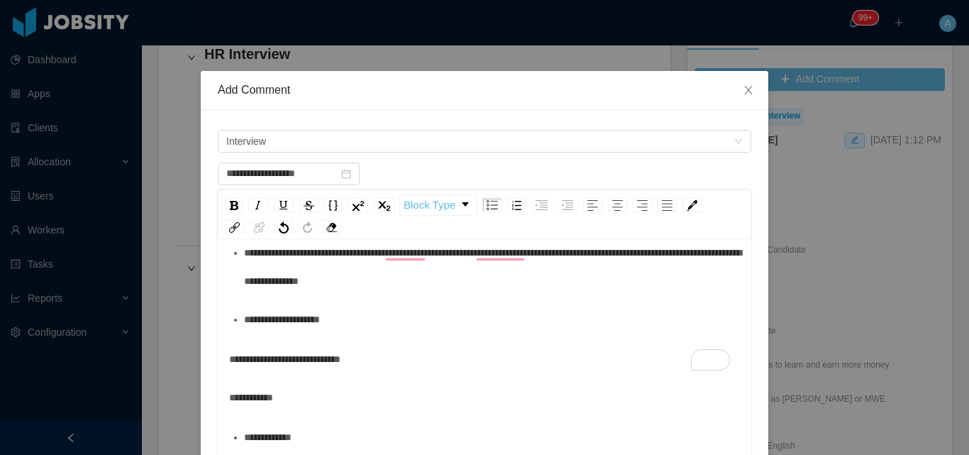
click at [223, 401] on div "**********" at bounding box center [484, 367] width 533 height 248
click at [229, 401] on span "**********" at bounding box center [251, 397] width 44 height 10
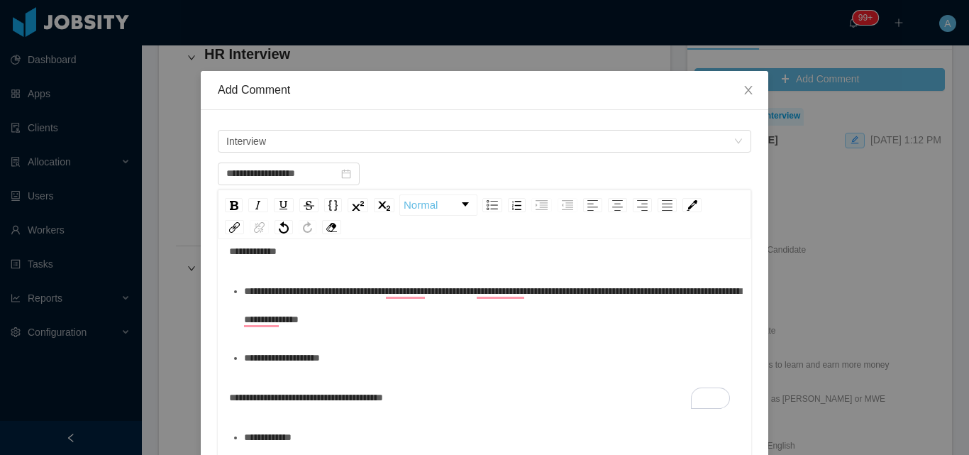
scroll to position [103, 0]
click at [229, 399] on span "**********" at bounding box center [309, 397] width 161 height 10
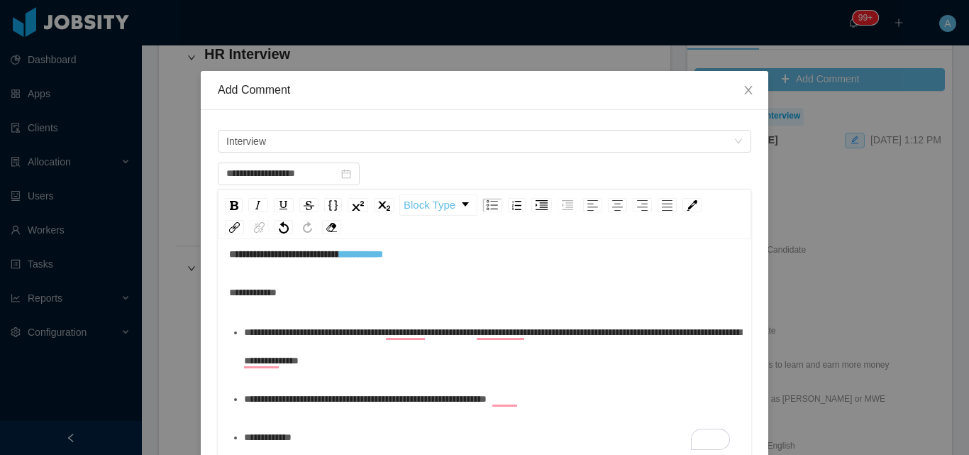
click at [352, 334] on span "**********" at bounding box center [492, 346] width 497 height 38
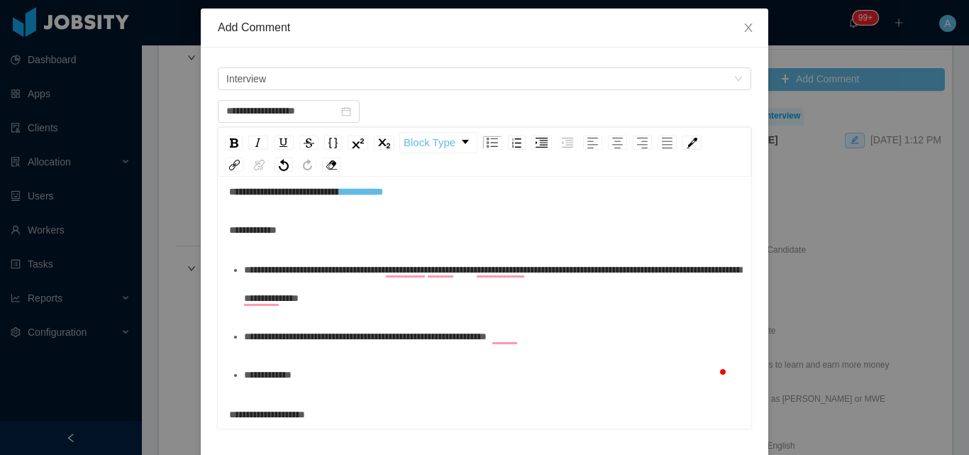
scroll to position [142, 0]
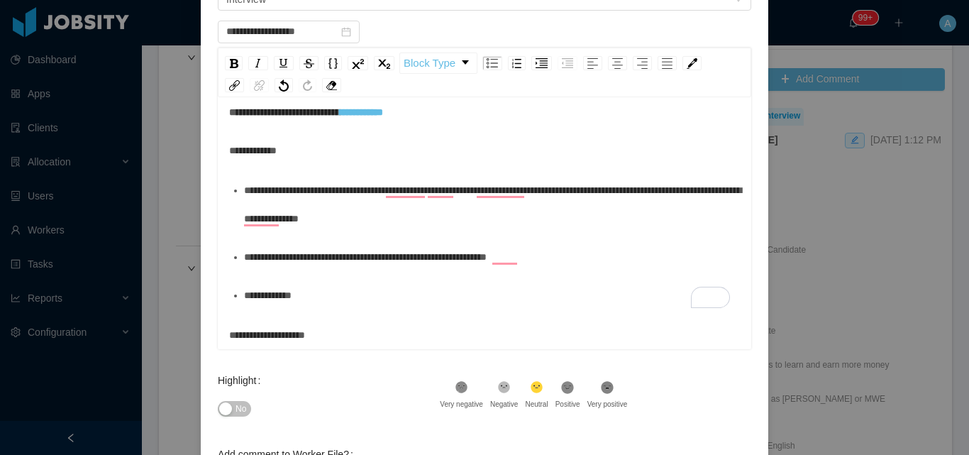
click at [245, 343] on div "**********" at bounding box center [484, 335] width 511 height 28
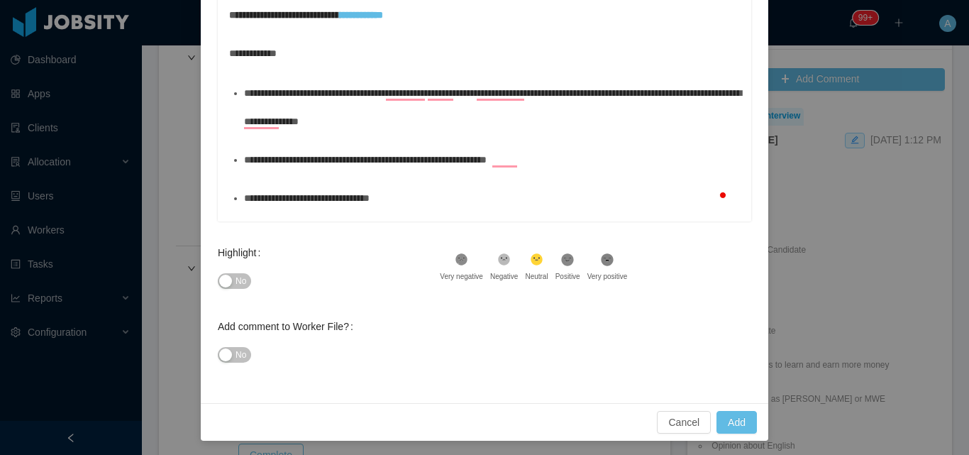
scroll to position [272, 0]
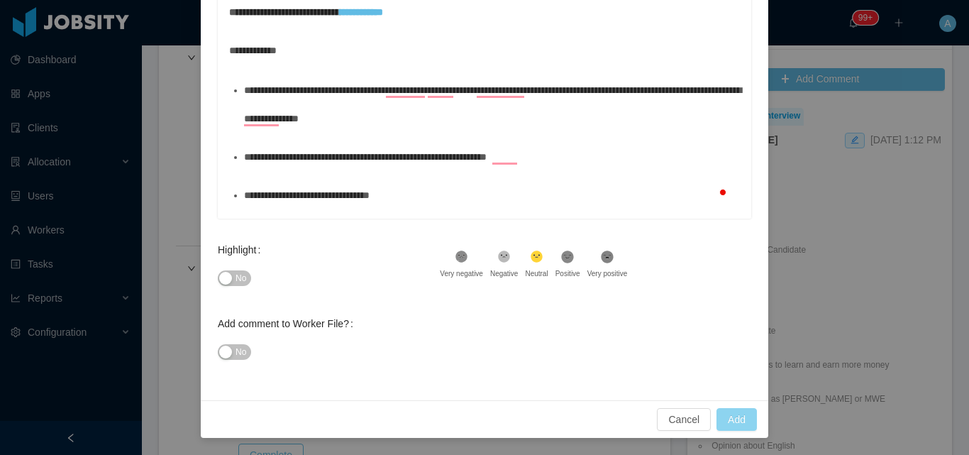
click at [721, 418] on button "Add" at bounding box center [736, 419] width 40 height 23
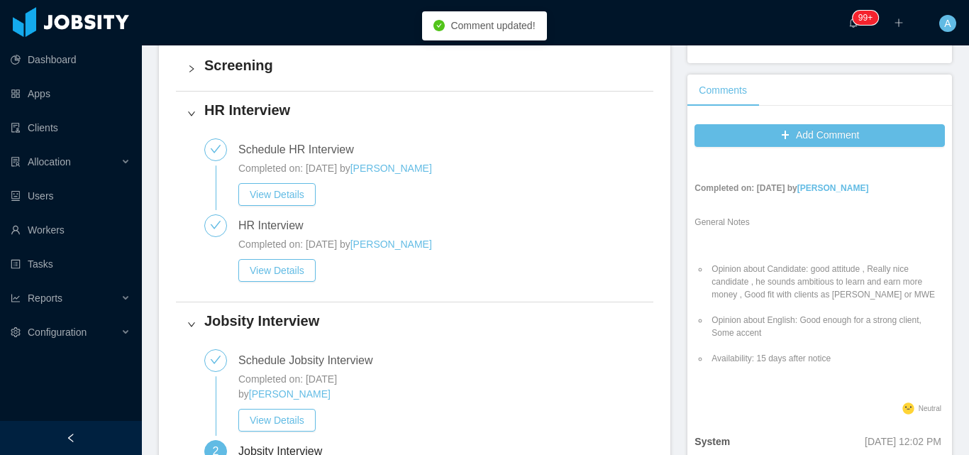
scroll to position [287, 0]
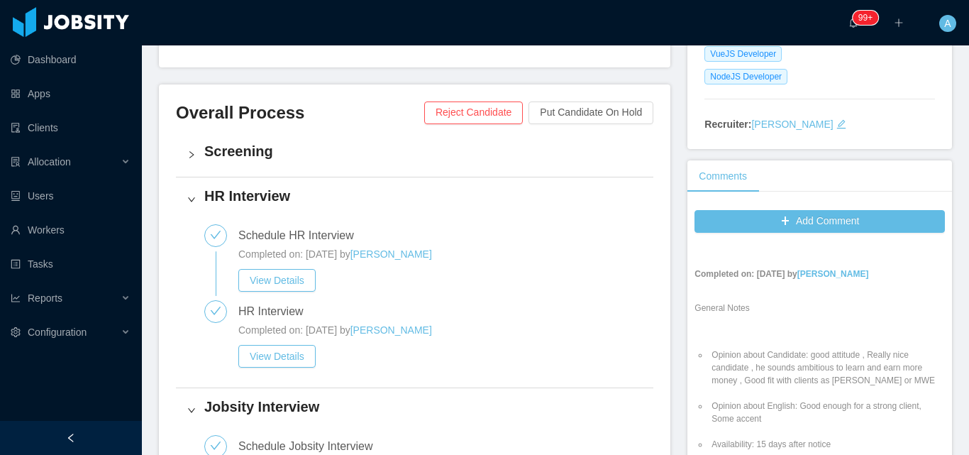
click at [311, 147] on h4 "Screening" at bounding box center [423, 151] width 438 height 20
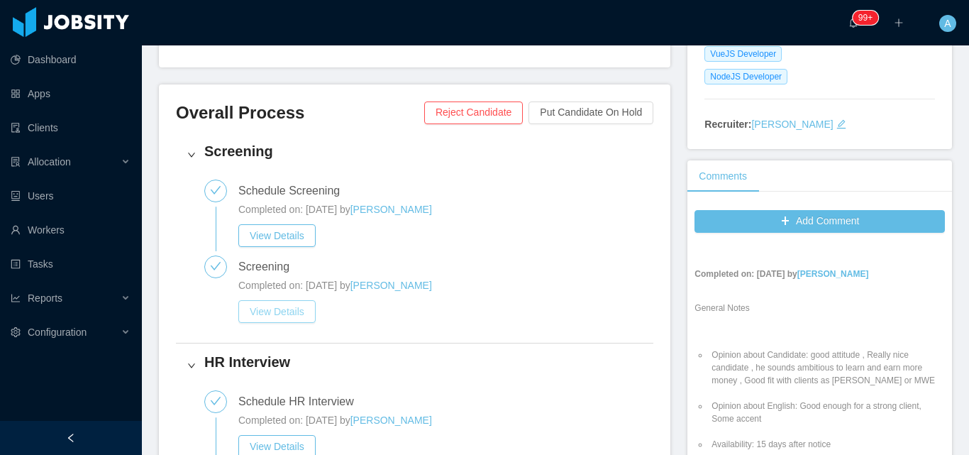
click at [293, 319] on button "View Details" at bounding box center [276, 311] width 77 height 23
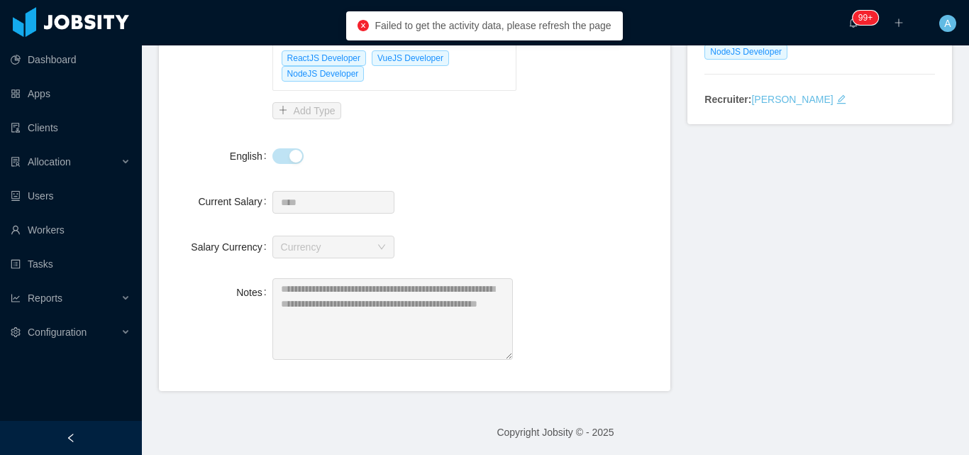
scroll to position [314, 0]
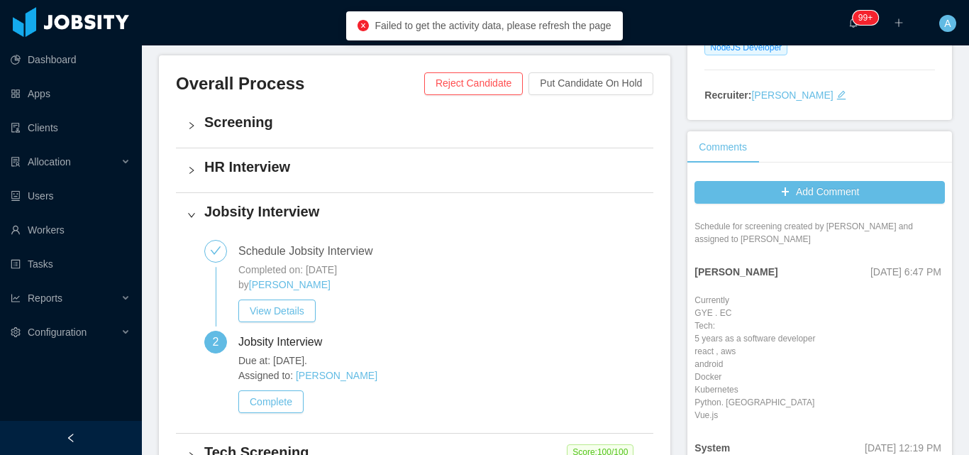
scroll to position [510, 0]
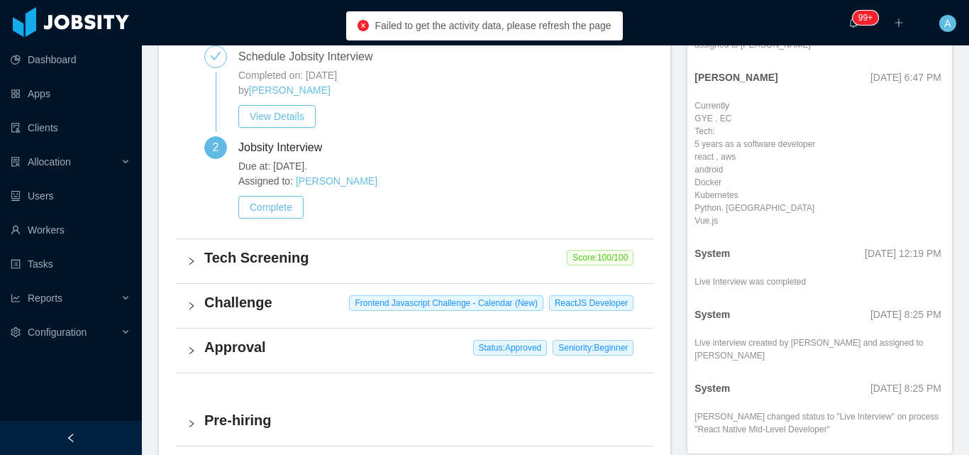
click at [383, 256] on h4 "Tech Screening" at bounding box center [423, 258] width 438 height 20
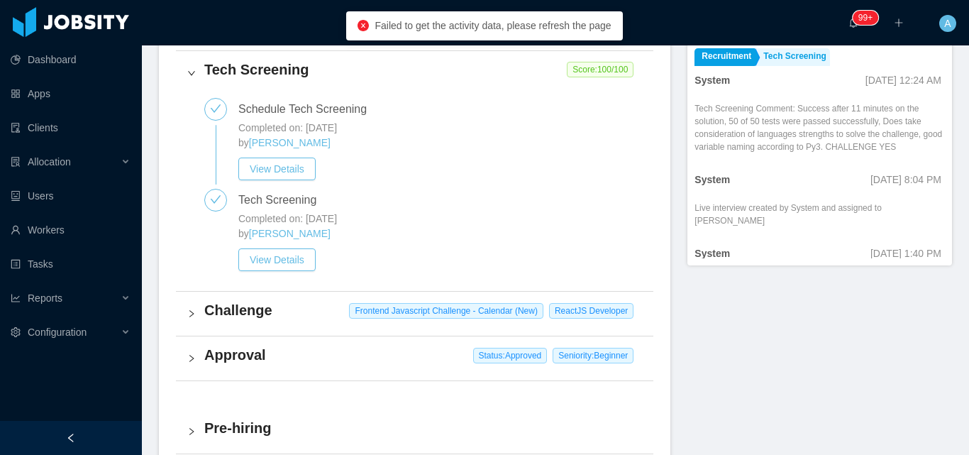
scroll to position [723, 0]
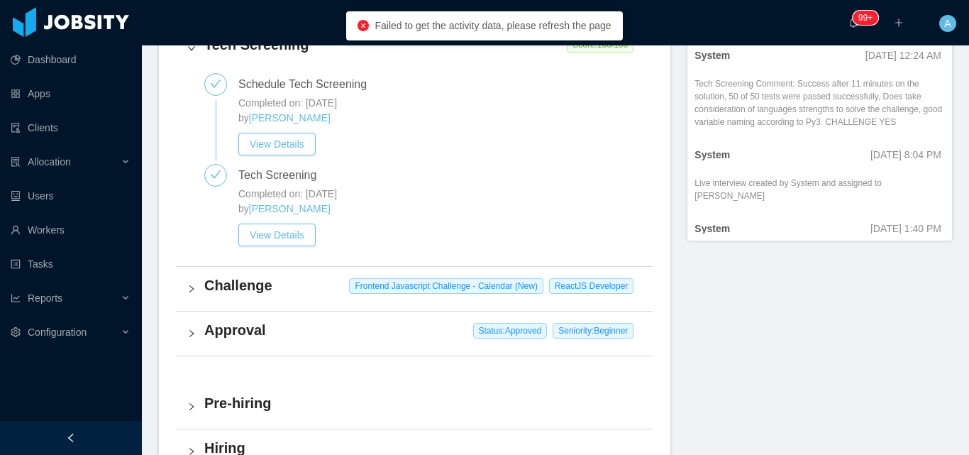
click at [302, 297] on div "Challenge Frontend Javascript Challenge - Calendar (New) ReactJS Developer" at bounding box center [414, 289] width 477 height 44
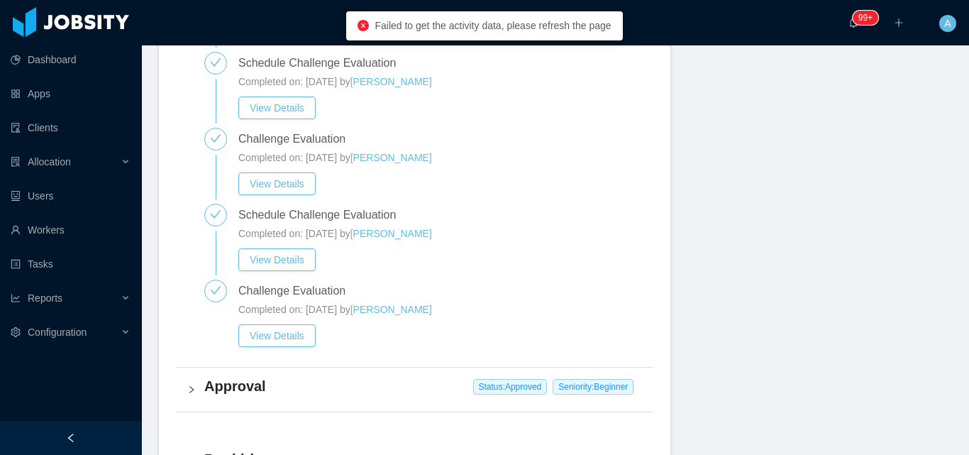
scroll to position [1290, 0]
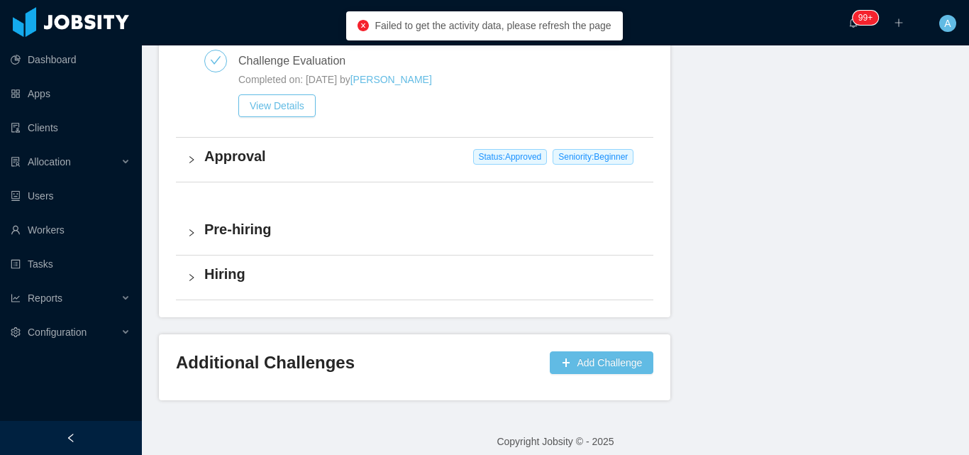
click at [323, 238] on h4 "Pre-hiring" at bounding box center [423, 229] width 438 height 20
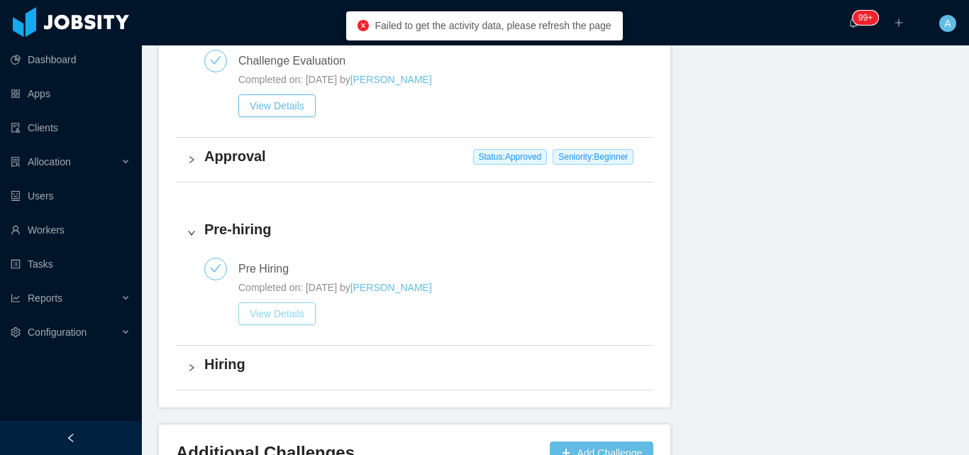
click at [294, 321] on button "View Details" at bounding box center [276, 313] width 77 height 23
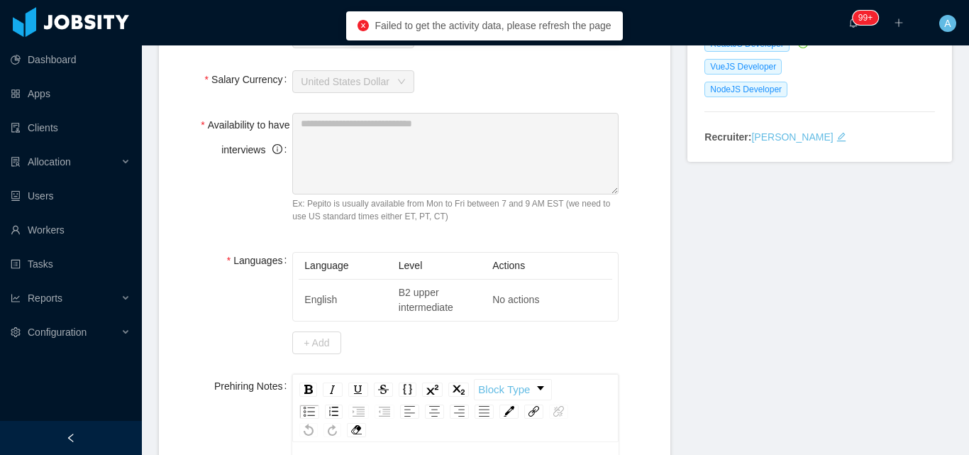
scroll to position [156, 0]
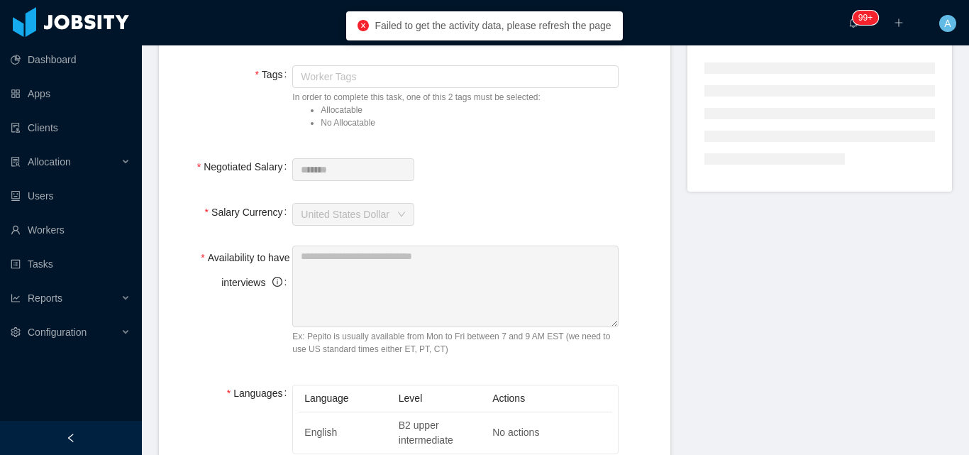
scroll to position [142, 0]
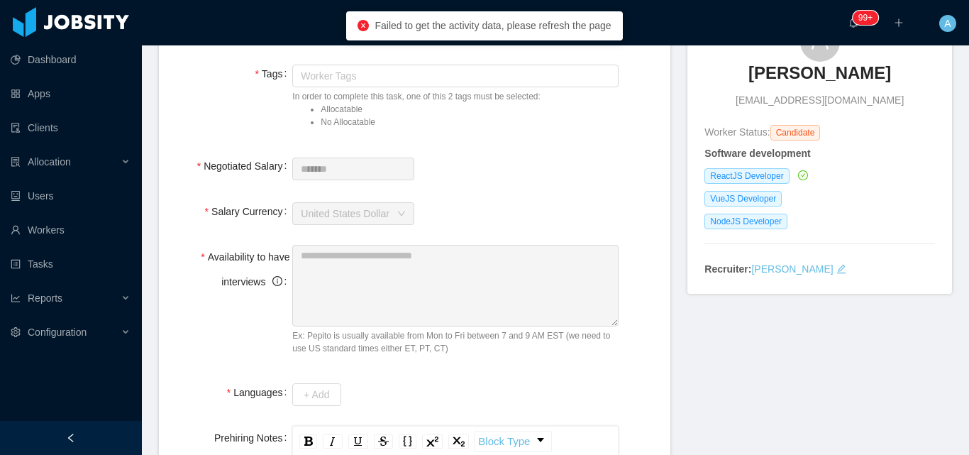
click at [282, 168] on div "Negotiated Salary *******" at bounding box center [414, 168] width 489 height 28
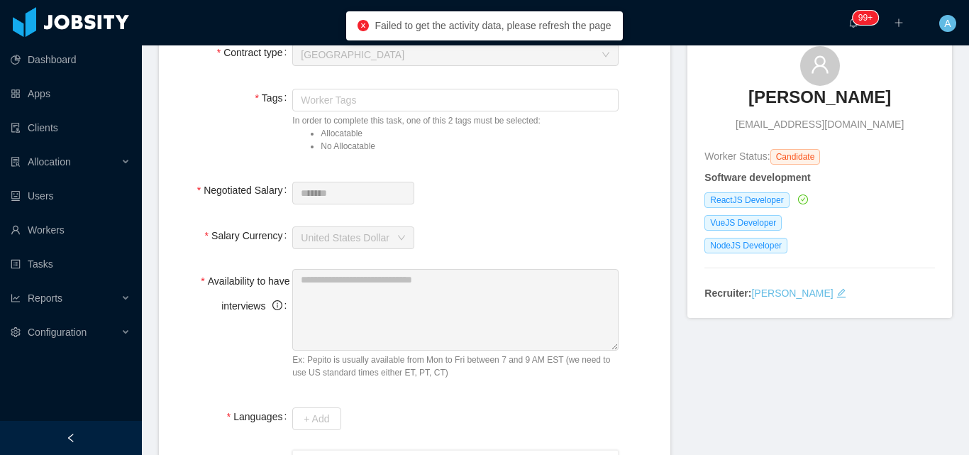
scroll to position [0, 0]
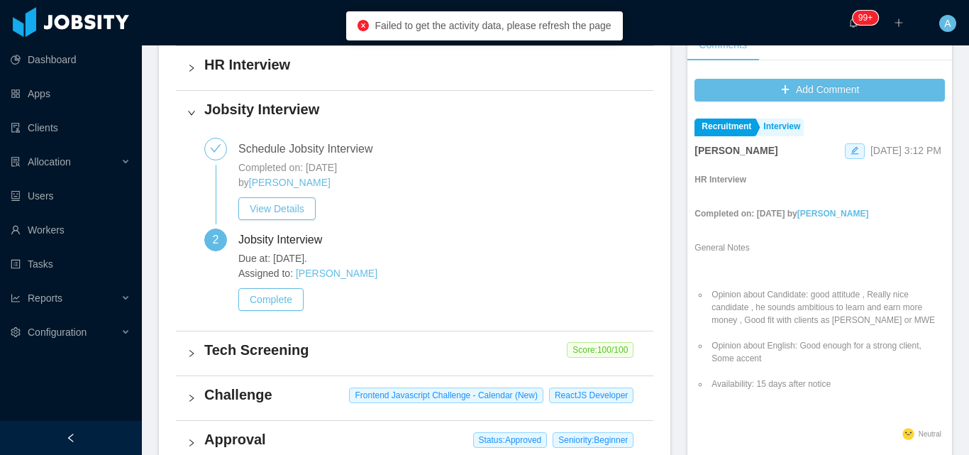
scroll to position [426, 0]
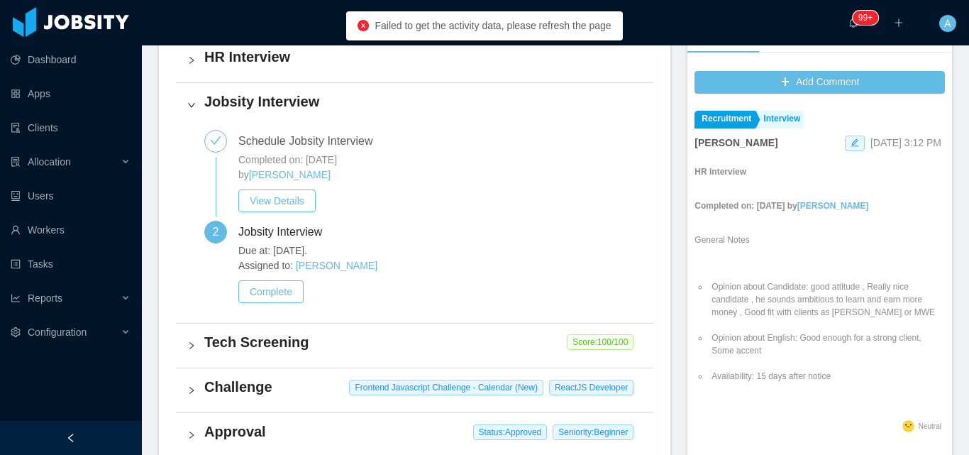
click at [399, 346] on h4 "Tech Screening" at bounding box center [423, 342] width 438 height 20
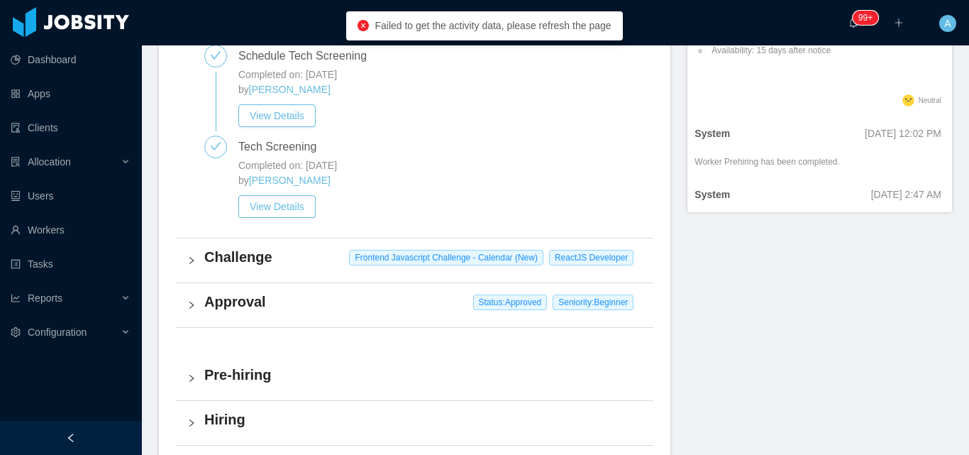
scroll to position [780, 0]
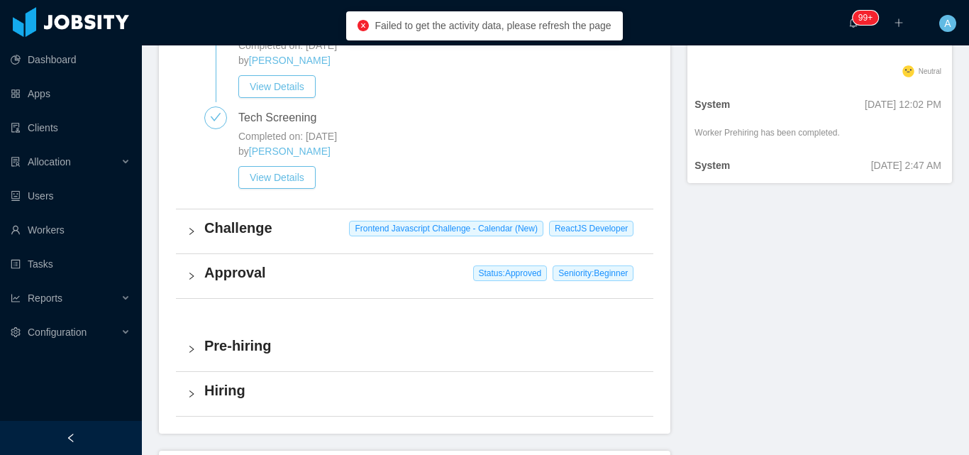
click at [312, 274] on h4 "Approval" at bounding box center [423, 272] width 438 height 20
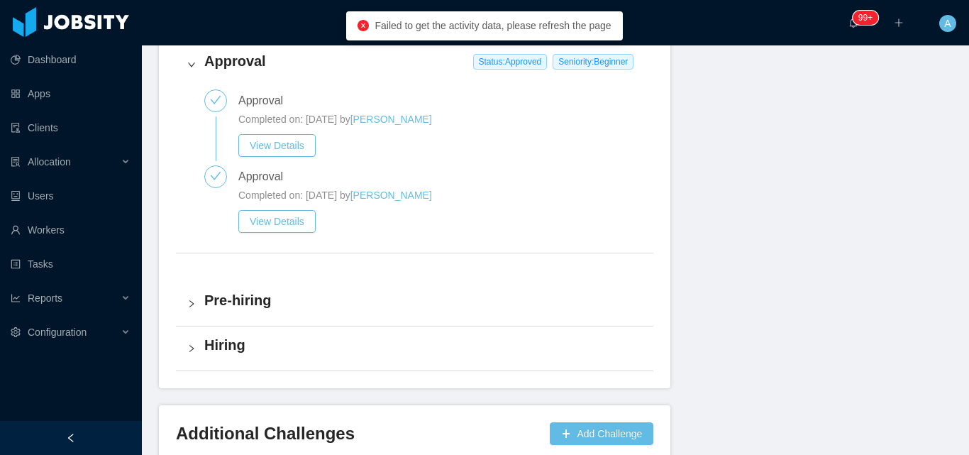
scroll to position [993, 0]
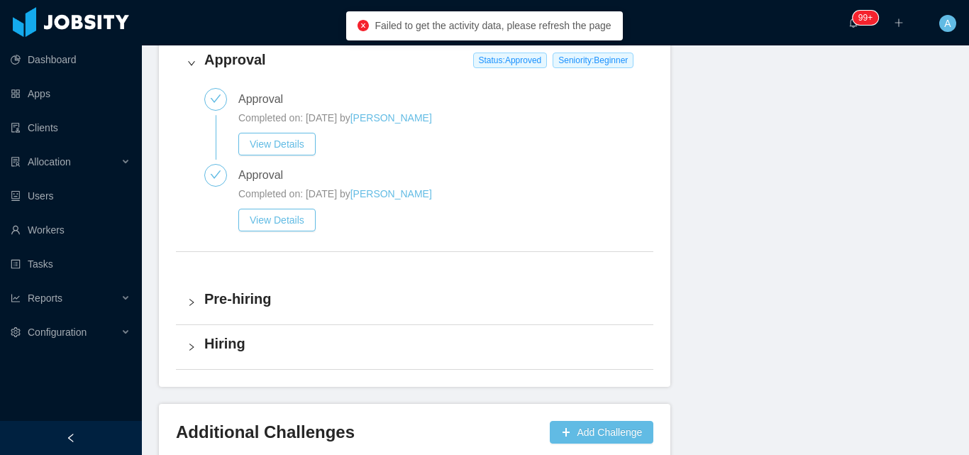
click at [401, 307] on h4 "Pre-hiring" at bounding box center [423, 299] width 438 height 20
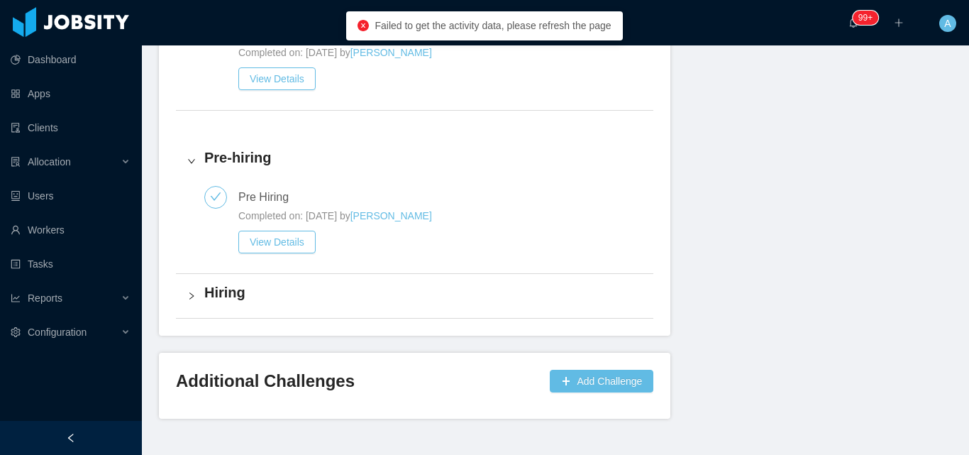
scroll to position [1135, 0]
click at [379, 305] on div "Hiring" at bounding box center [414, 295] width 477 height 44
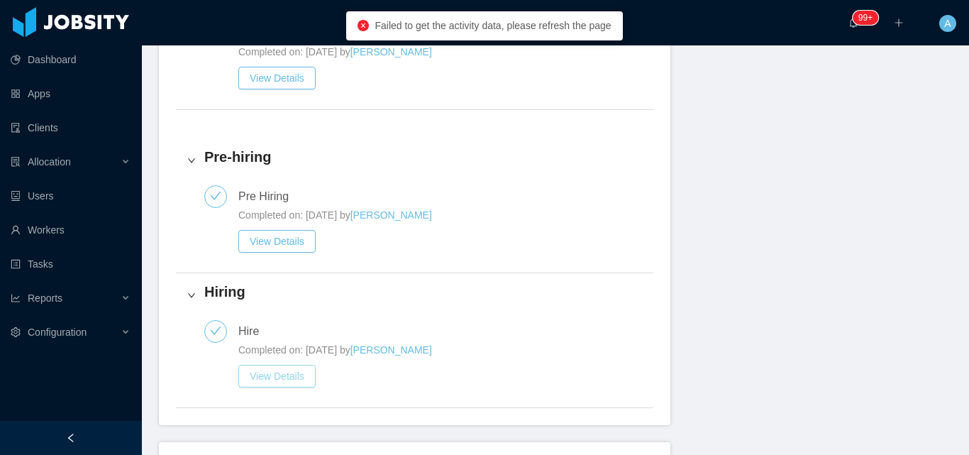
click at [307, 377] on button "View Details" at bounding box center [276, 376] width 77 height 23
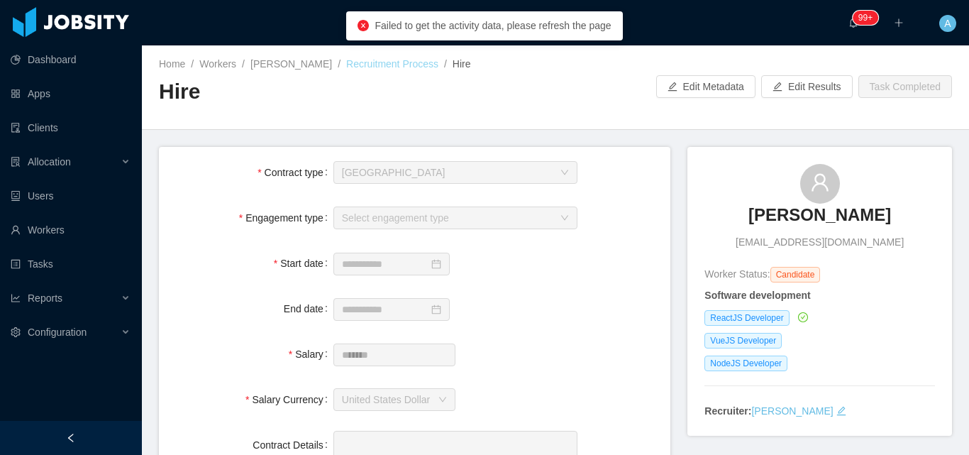
click at [394, 67] on link "Recruitment Process" at bounding box center [392, 63] width 92 height 11
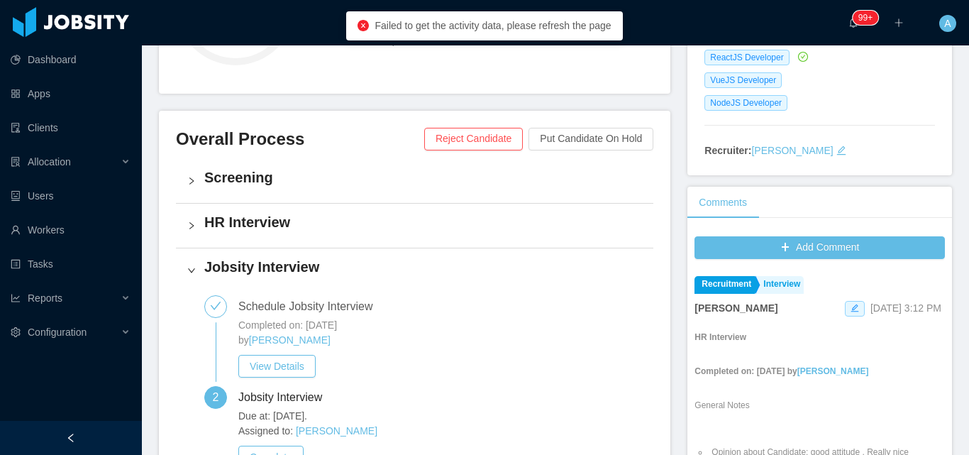
scroll to position [71, 0]
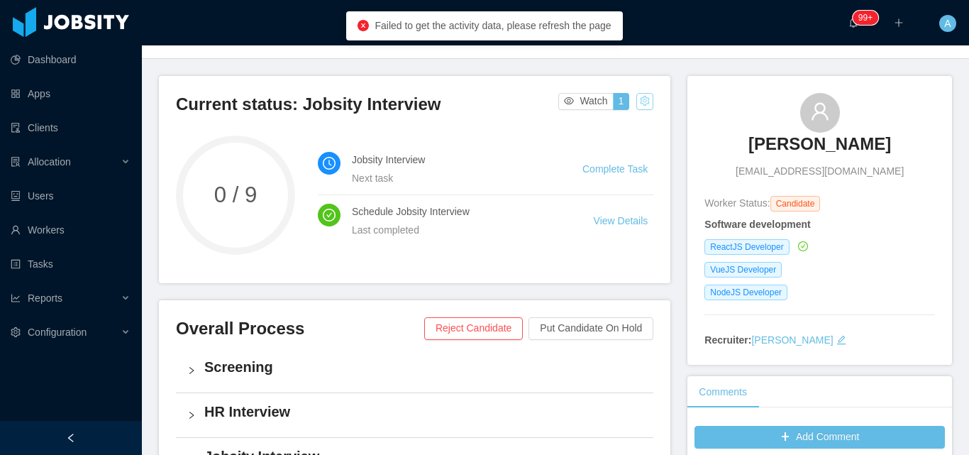
click at [643, 106] on button "button" at bounding box center [644, 101] width 17 height 17
click at [614, 125] on div "Reset process" at bounding box center [607, 123] width 81 height 23
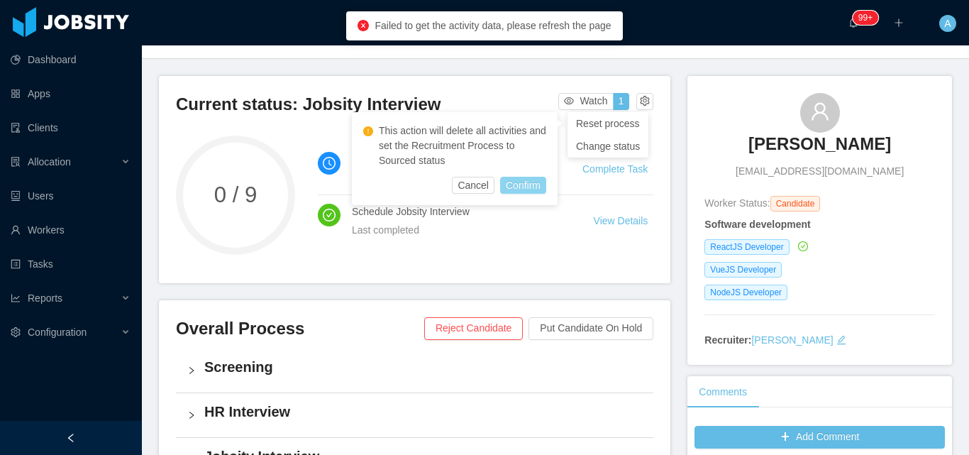
click at [536, 183] on button "Confirm" at bounding box center [523, 185] width 46 height 17
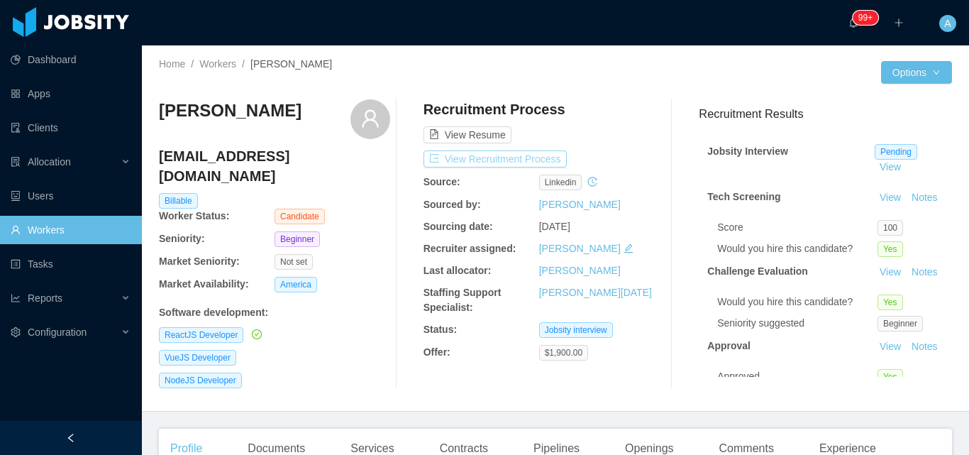
click at [542, 161] on button "View Recruitment Process" at bounding box center [494, 158] width 143 height 17
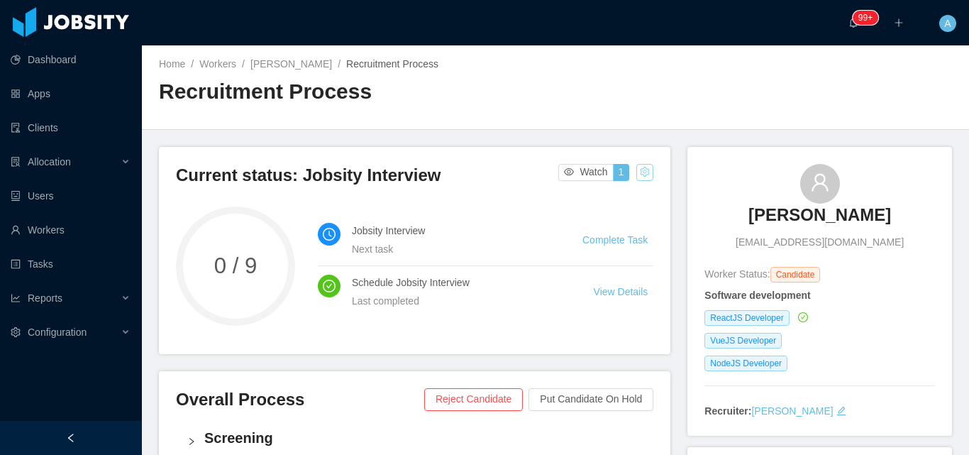
click at [636, 177] on button "button" at bounding box center [644, 172] width 17 height 17
click at [621, 196] on div "Reset process" at bounding box center [607, 194] width 81 height 23
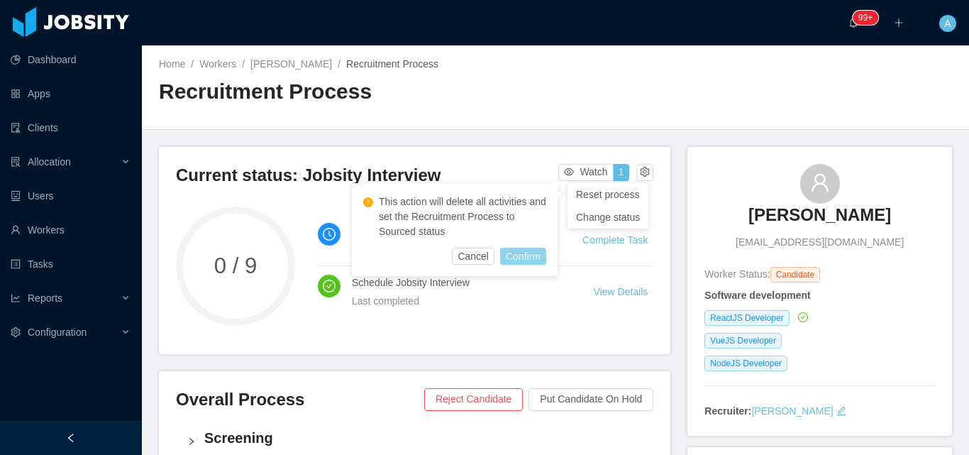
click at [536, 258] on button "Confirm" at bounding box center [523, 256] width 46 height 17
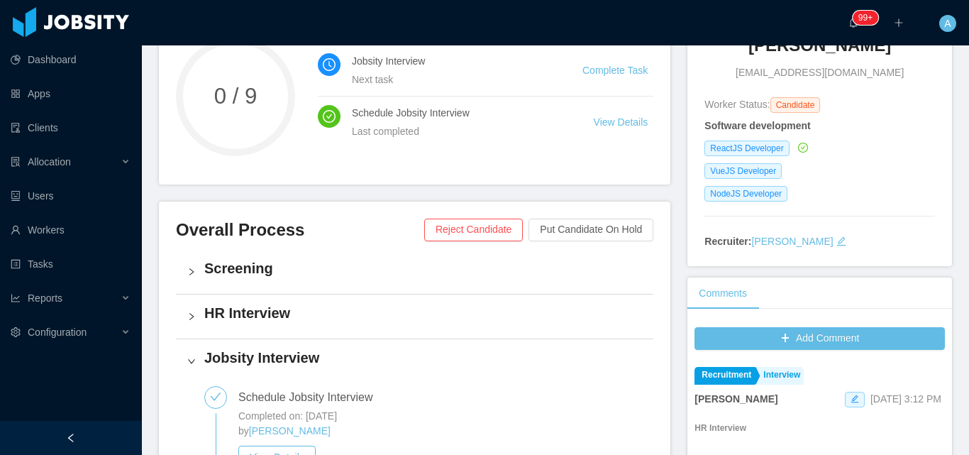
scroll to position [71, 0]
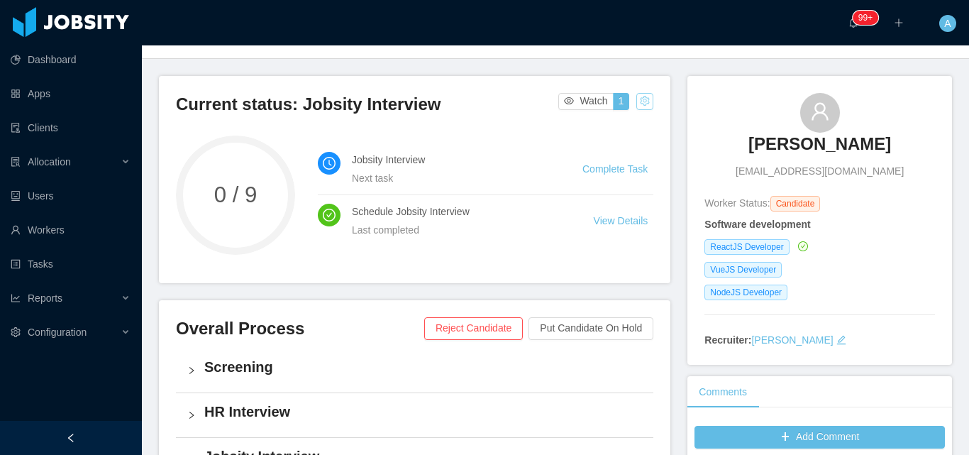
click at [642, 103] on button "button" at bounding box center [644, 101] width 17 height 17
click at [621, 121] on div "Reset process" at bounding box center [607, 123] width 81 height 23
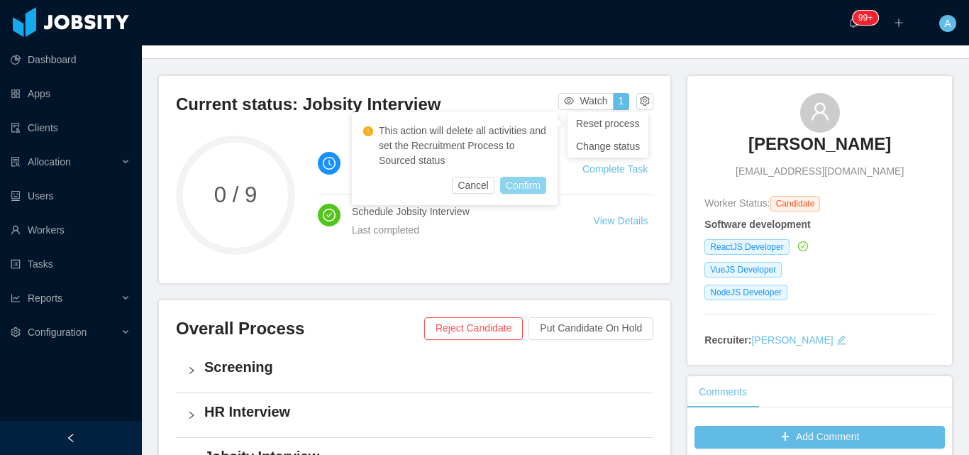
click at [526, 182] on button "Confirm" at bounding box center [523, 185] width 46 height 17
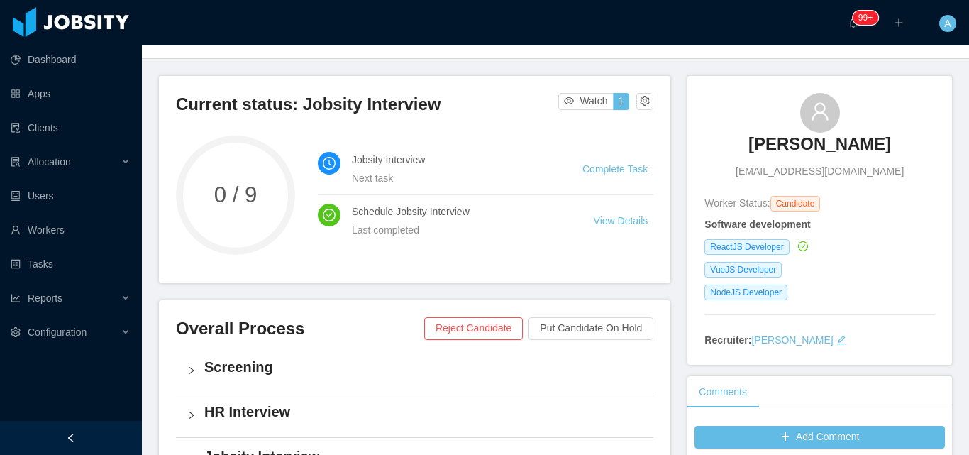
scroll to position [0, 0]
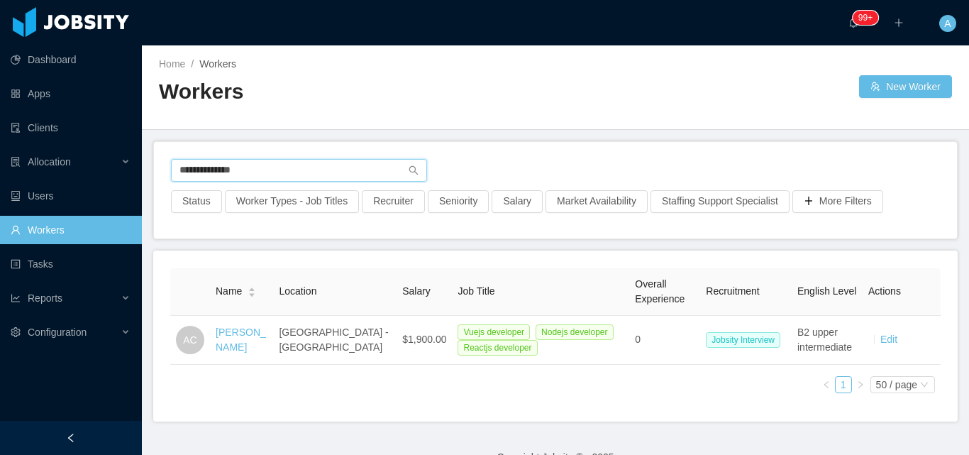
scroll to position [38, 0]
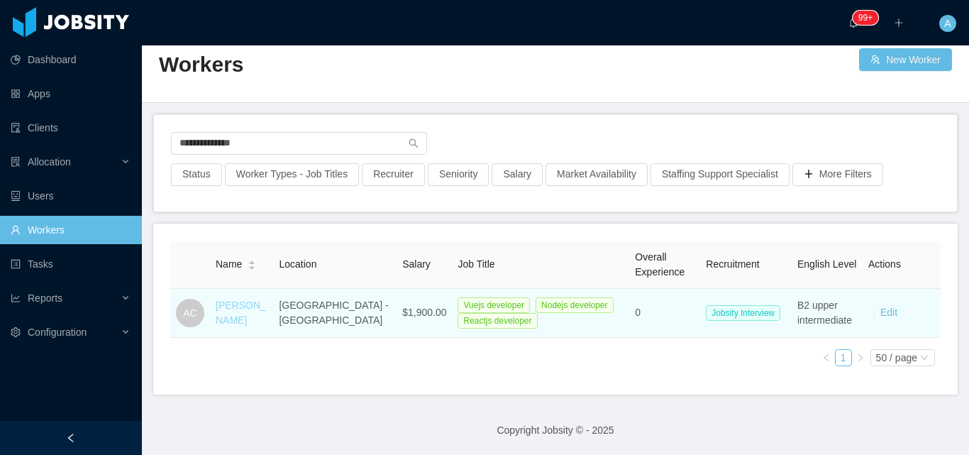
click at [226, 311] on link "[PERSON_NAME]" at bounding box center [241, 312] width 50 height 26
